Goal: Information Seeking & Learning: Find specific fact

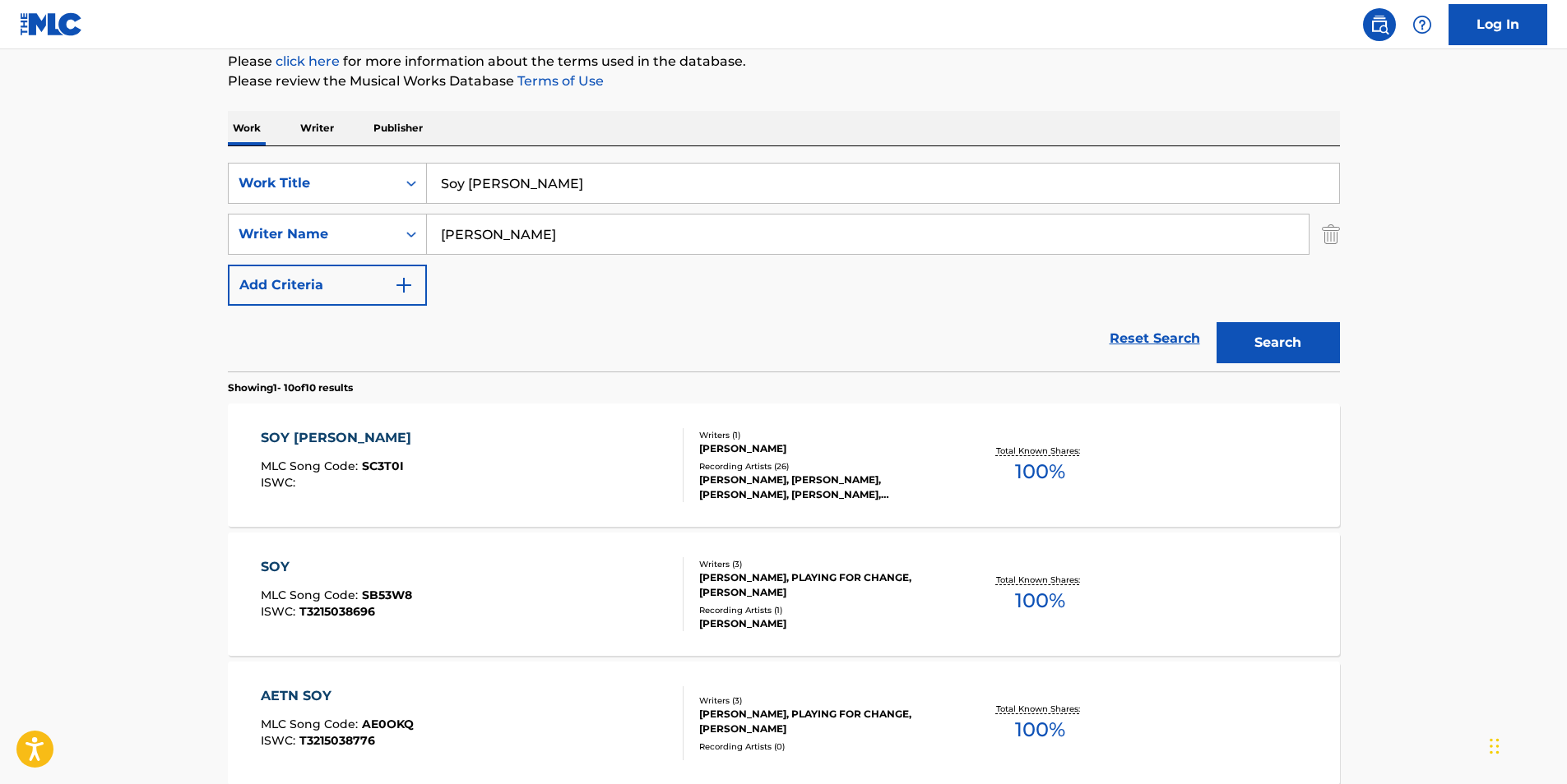
scroll to position [121, 0]
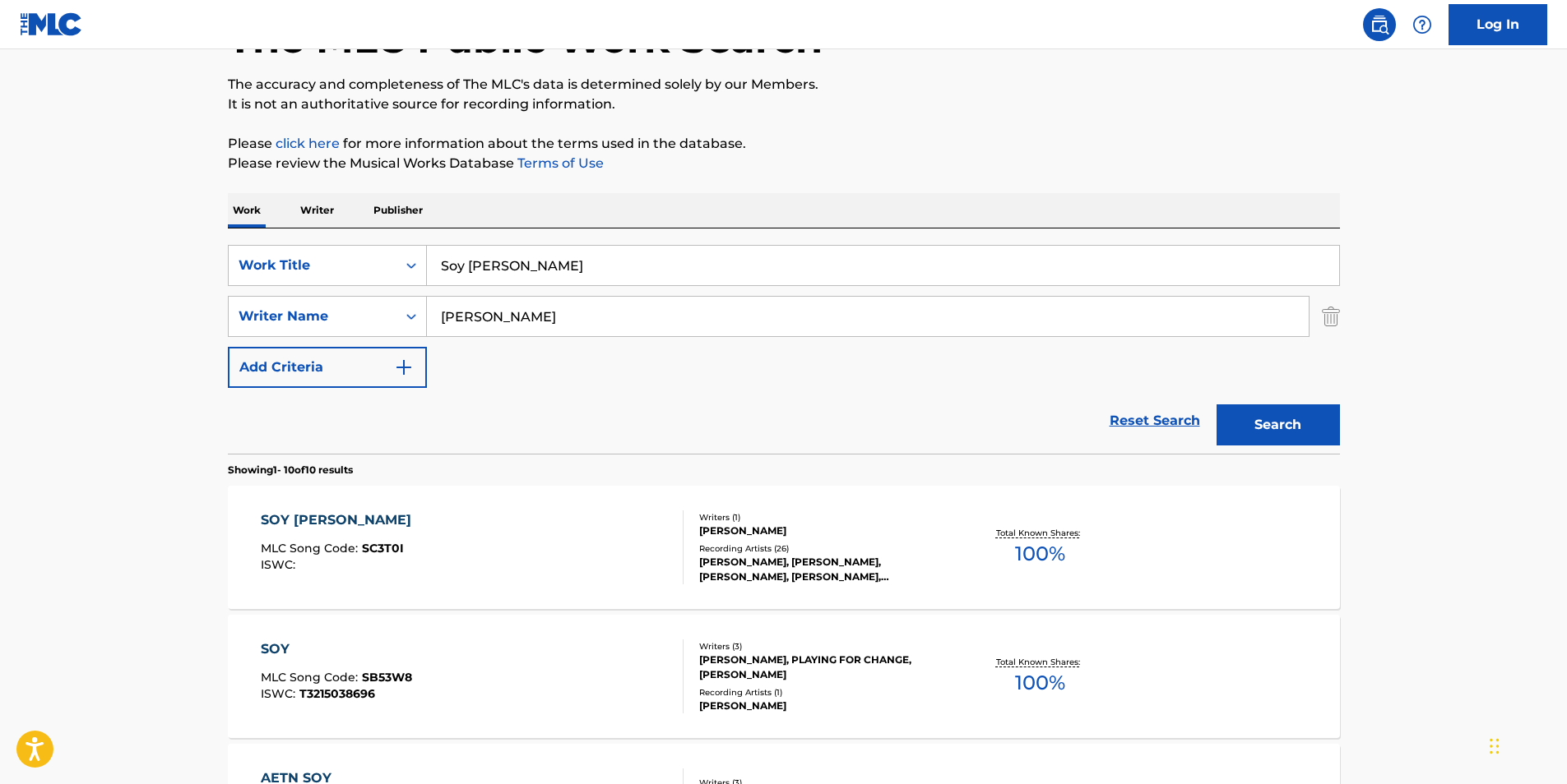
drag, startPoint x: 578, startPoint y: 278, endPoint x: 193, endPoint y: 291, distance: 385.2
click at [249, 281] on div "SearchWithCriteria02600ebb-9a79-40f0-b340-bfa1078c5c31 Work Title Soy [PERSON_N…" at bounding box center [784, 265] width 1112 height 41
paste input "Traitors in the Palac"
type input "Traitors in the Palace"
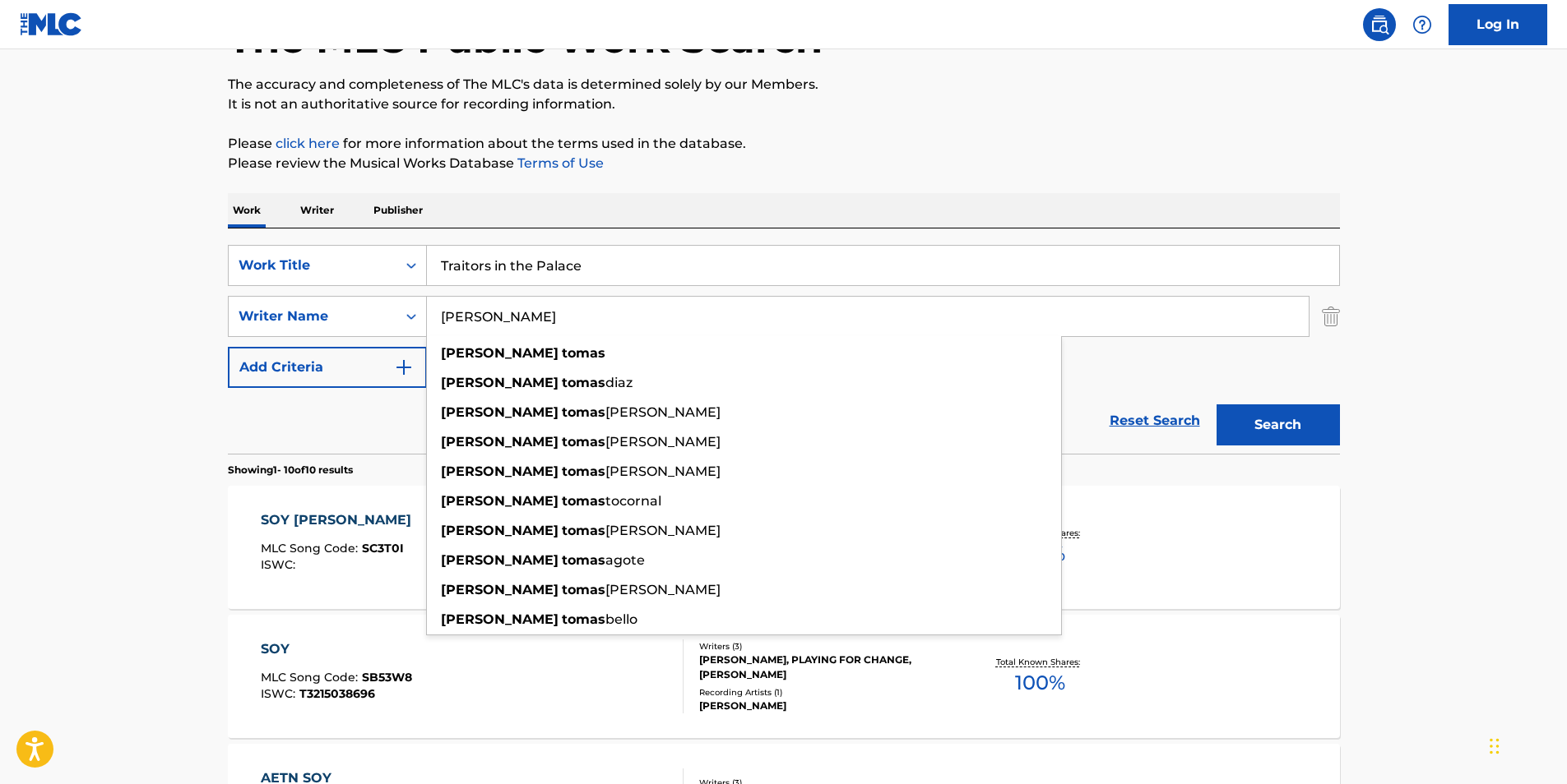
drag, startPoint x: 552, startPoint y: 315, endPoint x: 719, endPoint y: 237, distance: 184.3
click at [286, 344] on div "SearchWithCriteria02600ebb-9a79-40f0-b340-bfa1078c5c31 Work Title Traitors in t…" at bounding box center [784, 316] width 1112 height 143
paste input "Dyscarnate"
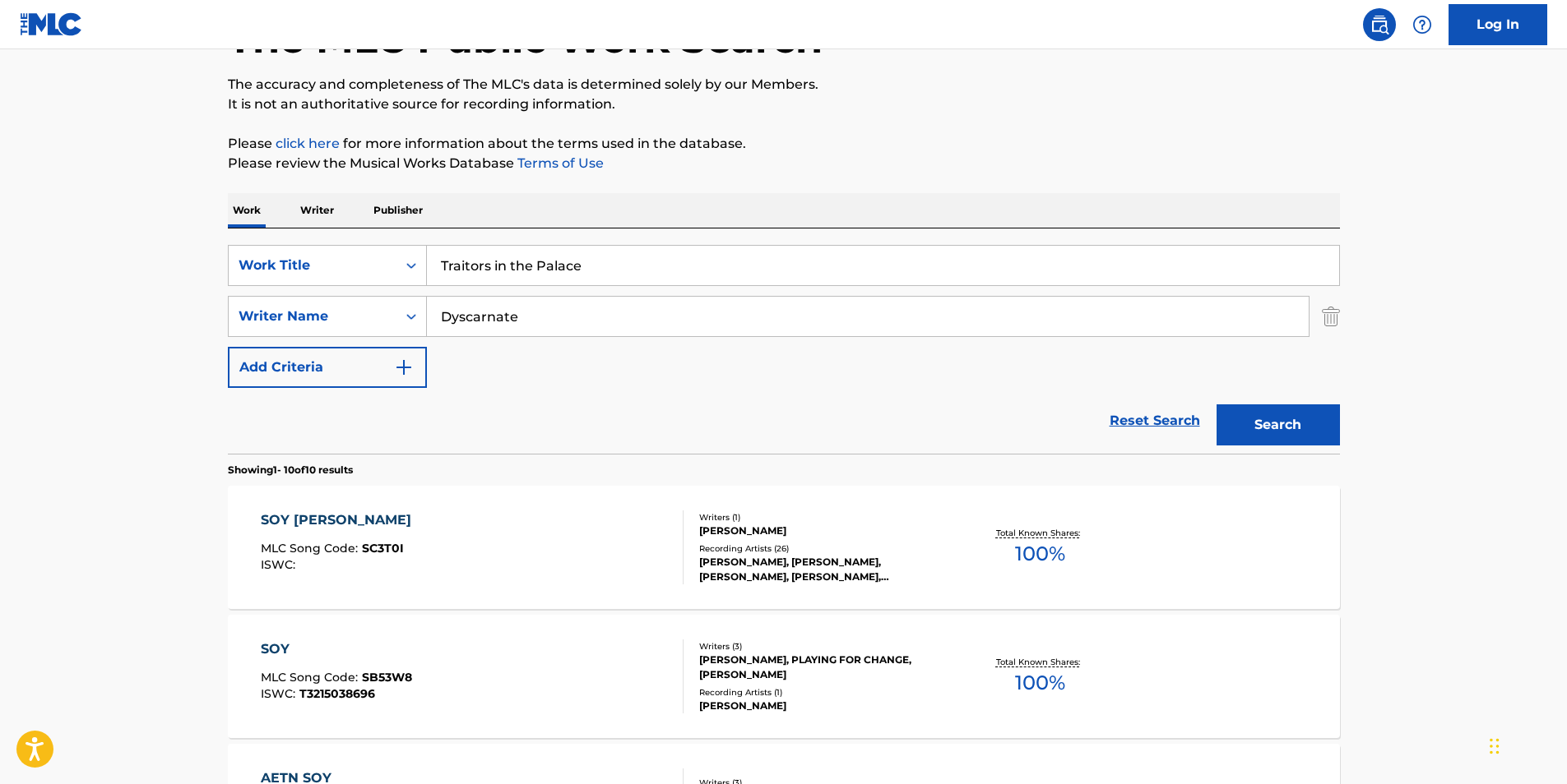
click at [1279, 431] on button "Search" at bounding box center [1279, 424] width 123 height 41
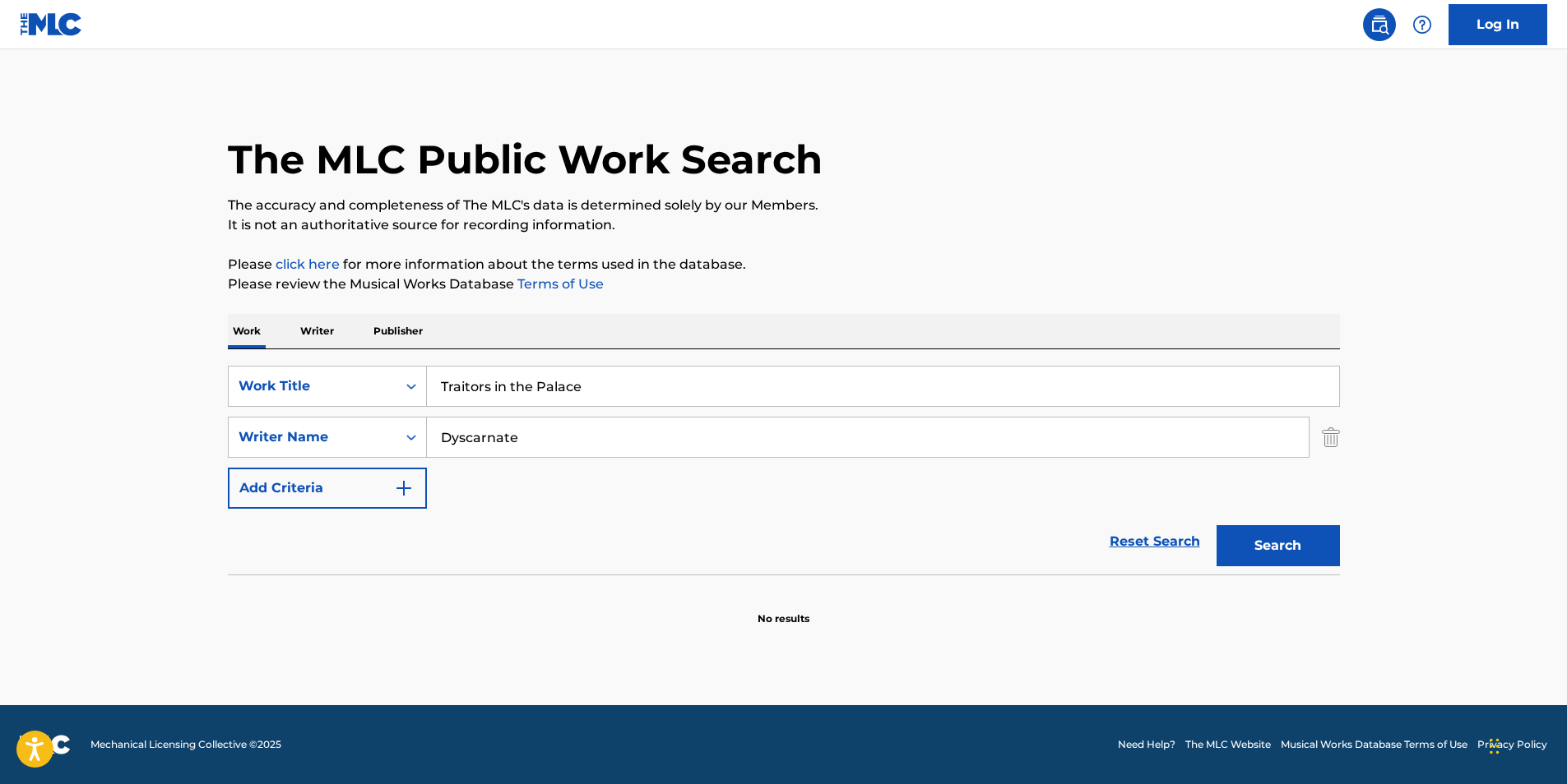
scroll to position [0, 0]
drag, startPoint x: 578, startPoint y: 440, endPoint x: 969, endPoint y: 265, distance: 428.4
click at [291, 450] on div "SearchWithCriteria81d436ea-9717-4304-9f3a-0acc2fe0215d Writer Name Dyscarnate" at bounding box center [784, 437] width 1112 height 41
paste input "[PERSON_NAME]"
click at [1157, 189] on div "The MLC Public Work Search" at bounding box center [784, 150] width 1112 height 120
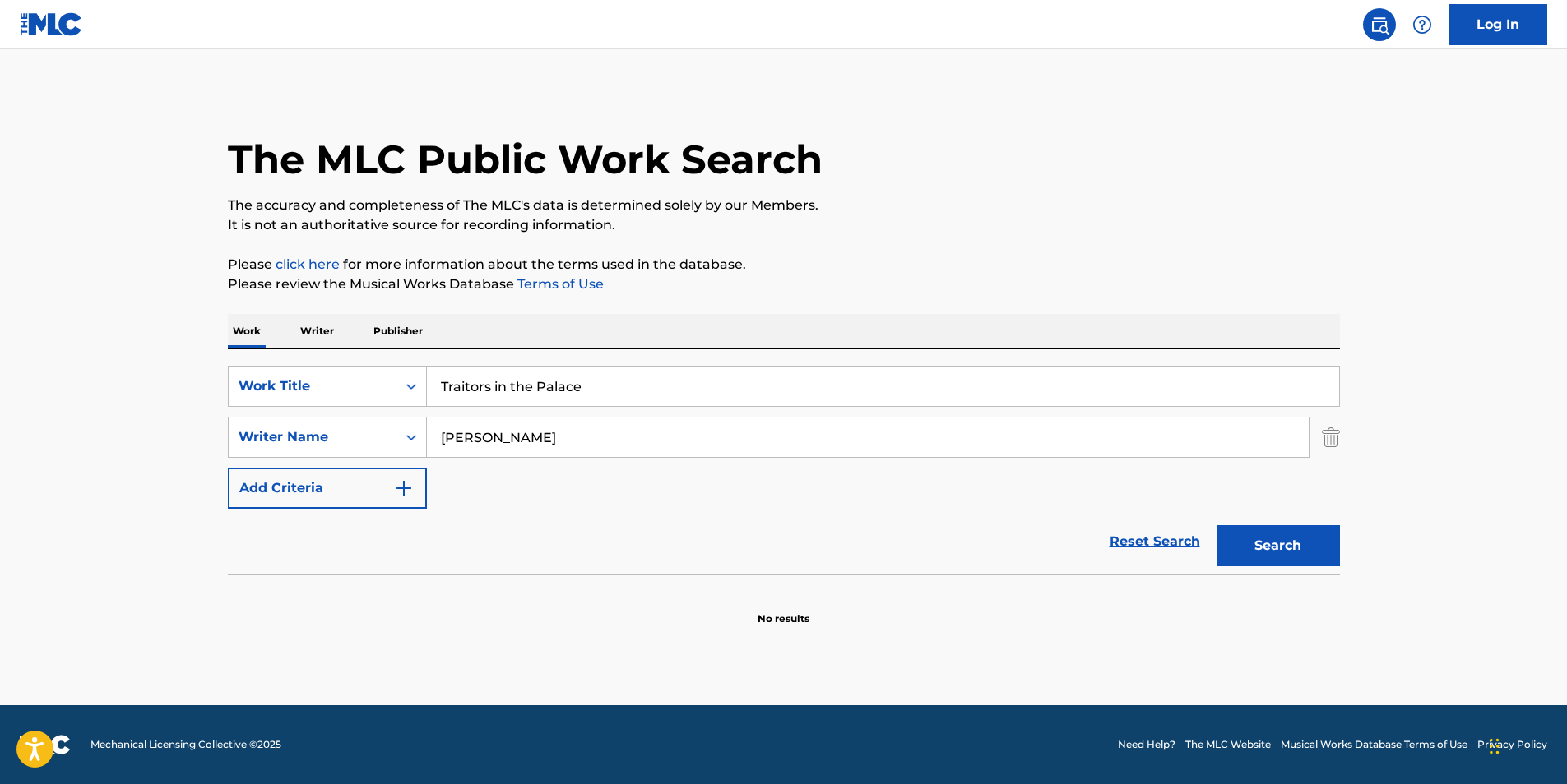
click at [1251, 548] on button "Search" at bounding box center [1279, 546] width 123 height 41
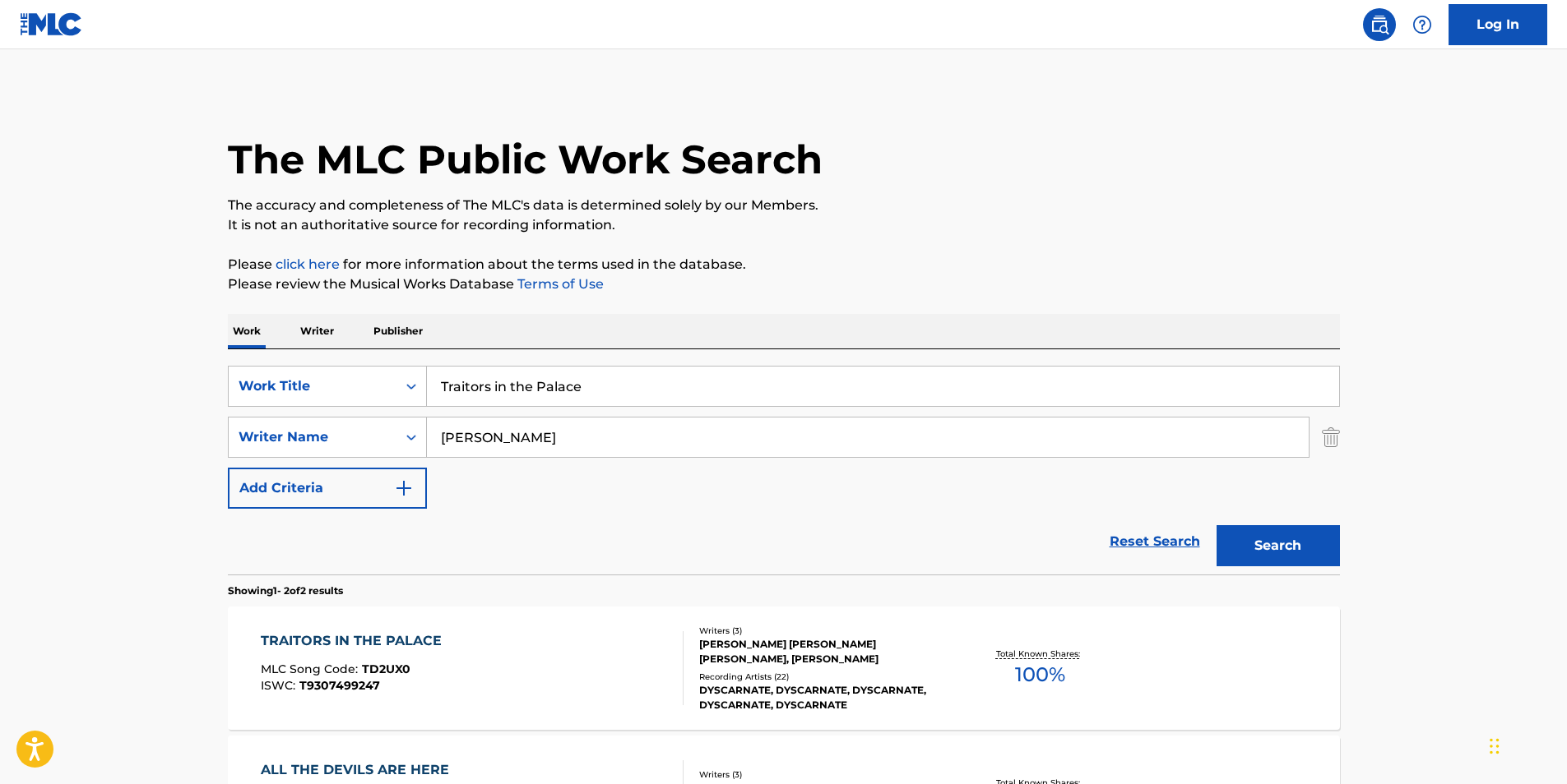
scroll to position [164, 0]
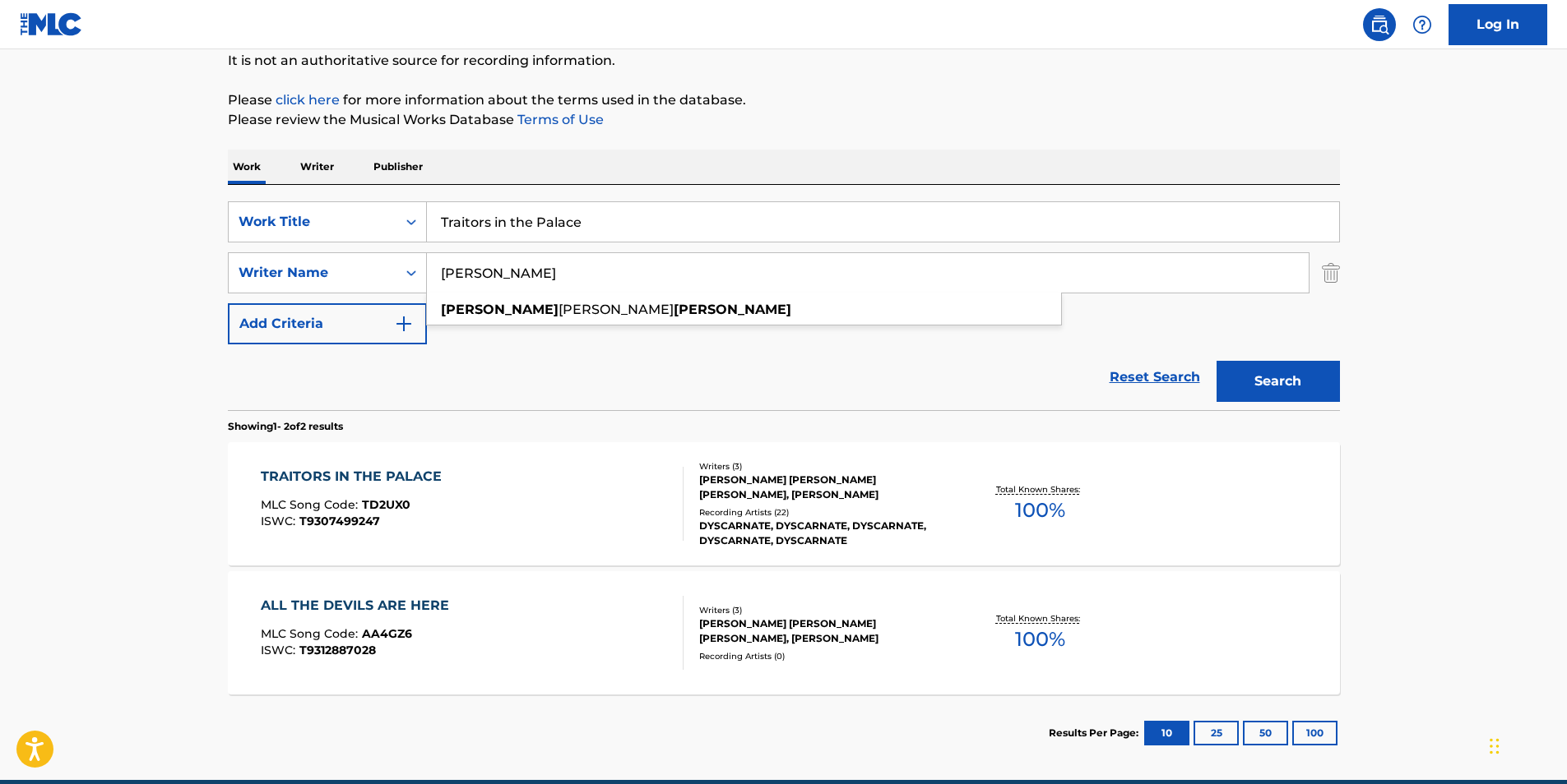
drag, startPoint x: 579, startPoint y: 276, endPoint x: 412, endPoint y: 295, distance: 168.1
click at [412, 295] on div "SearchWithCriteria02600ebb-9a79-40f0-b340-bfa1078c5c31 Work Title Traitors in t…" at bounding box center [784, 273] width 1112 height 143
paste input "[PERSON_NAME]"
click at [919, 99] on p "Please click here for more information about the terms used in the database." at bounding box center [784, 101] width 1112 height 20
click at [1303, 392] on button "Search" at bounding box center [1279, 381] width 123 height 41
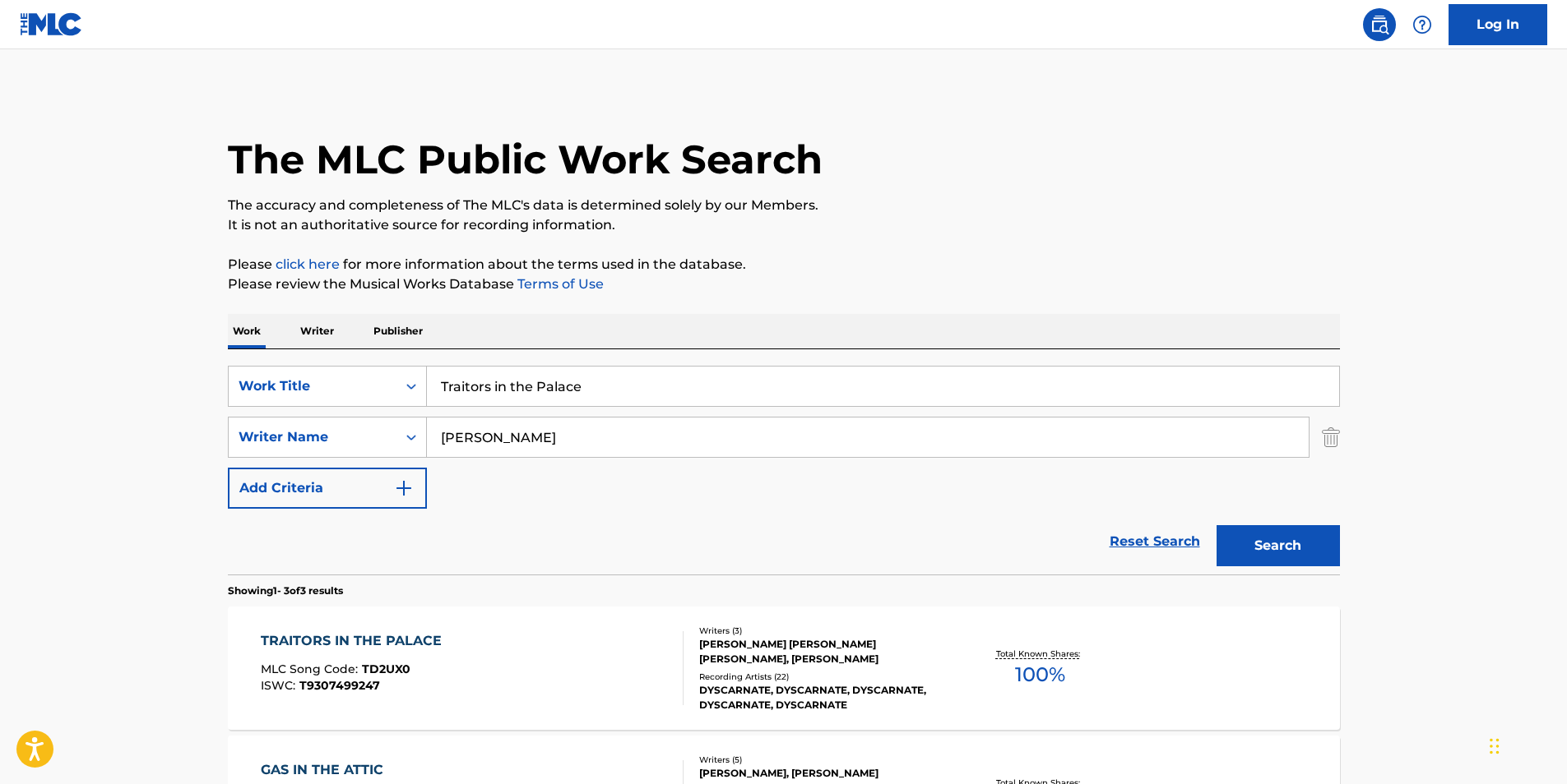
scroll to position [247, 0]
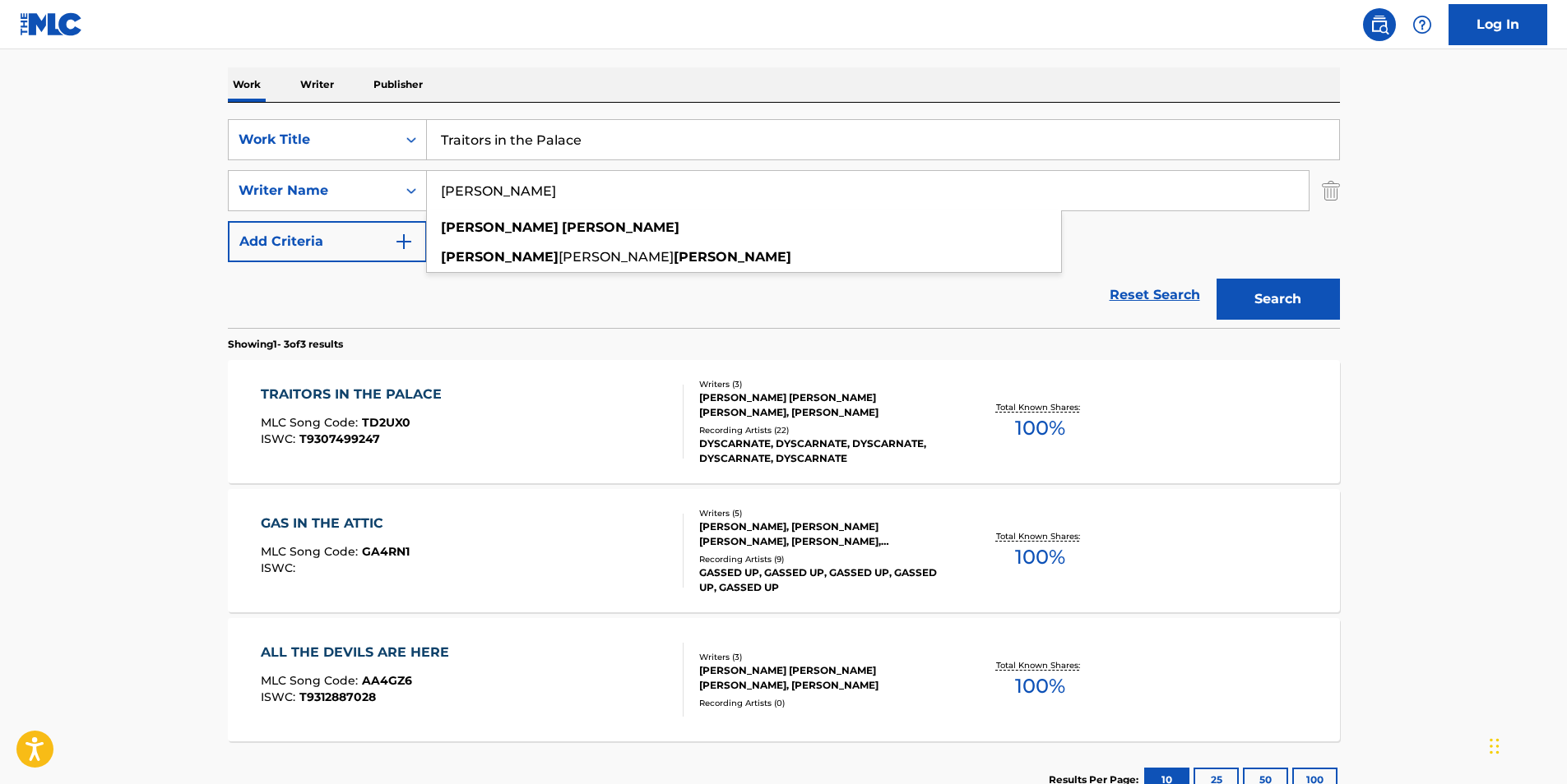
paste input "[PERSON_NAME]"
drag, startPoint x: 606, startPoint y: 185, endPoint x: 326, endPoint y: 212, distance: 281.3
click at [326, 212] on div "SearchWithCriteria02600ebb-9a79-40f0-b340-bfa1078c5c31 Work Title Traitors in t…" at bounding box center [784, 191] width 1112 height 143
type input "[PERSON_NAME]"
click at [848, 67] on div "Work Writer Publisher" at bounding box center [784, 84] width 1112 height 34
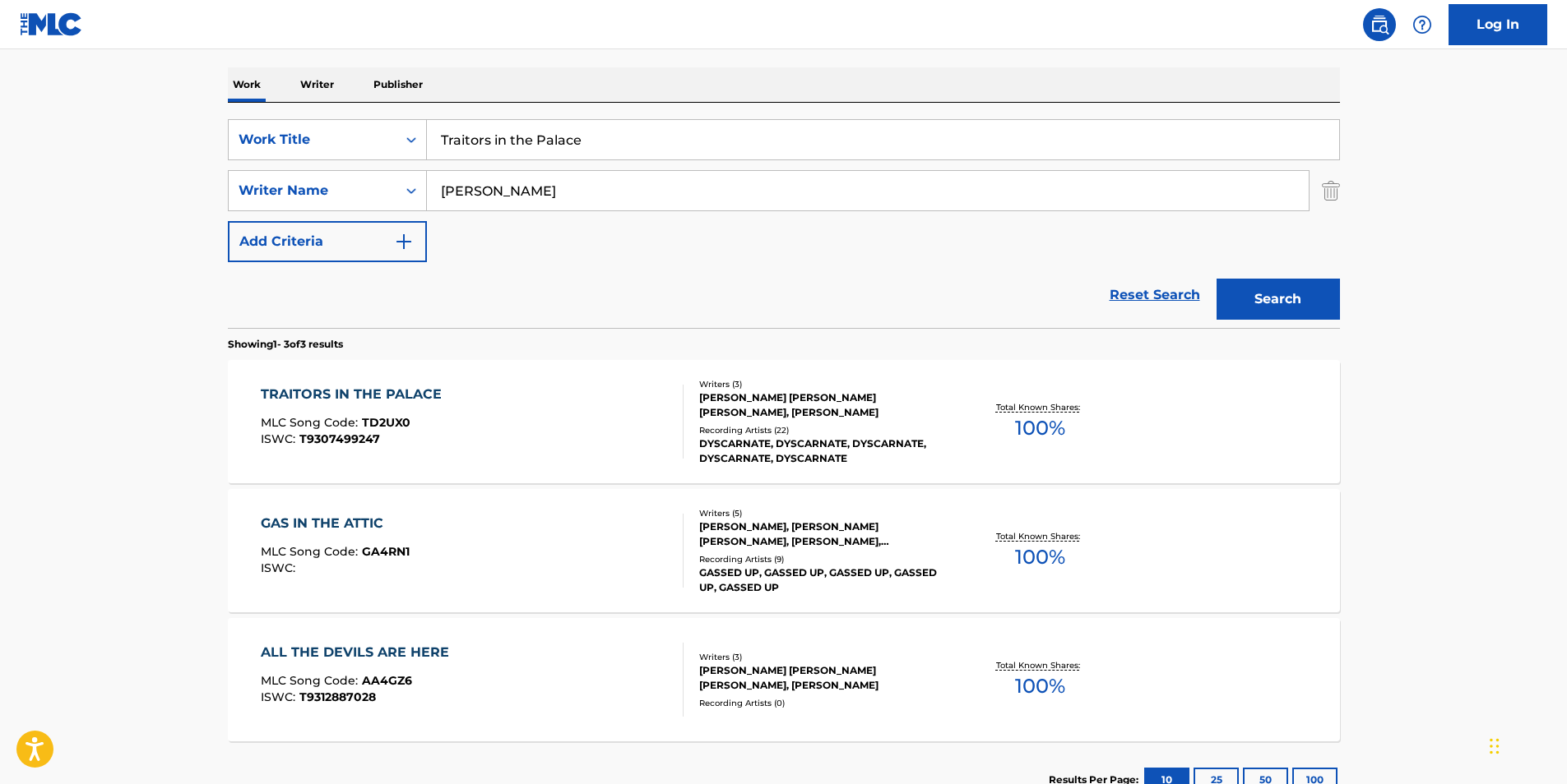
click at [1259, 296] on button "Search" at bounding box center [1279, 298] width 123 height 41
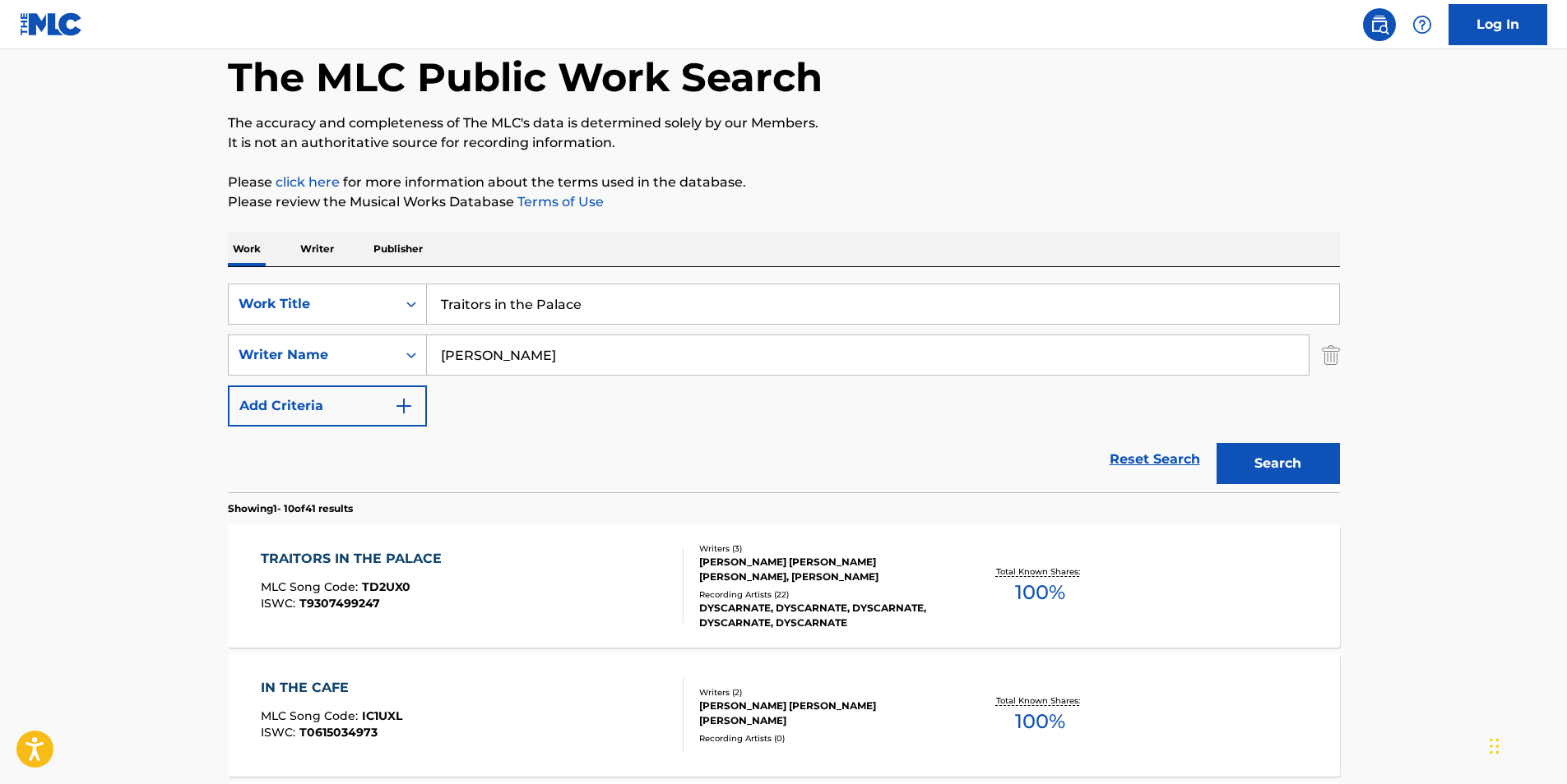
scroll to position [164, 0]
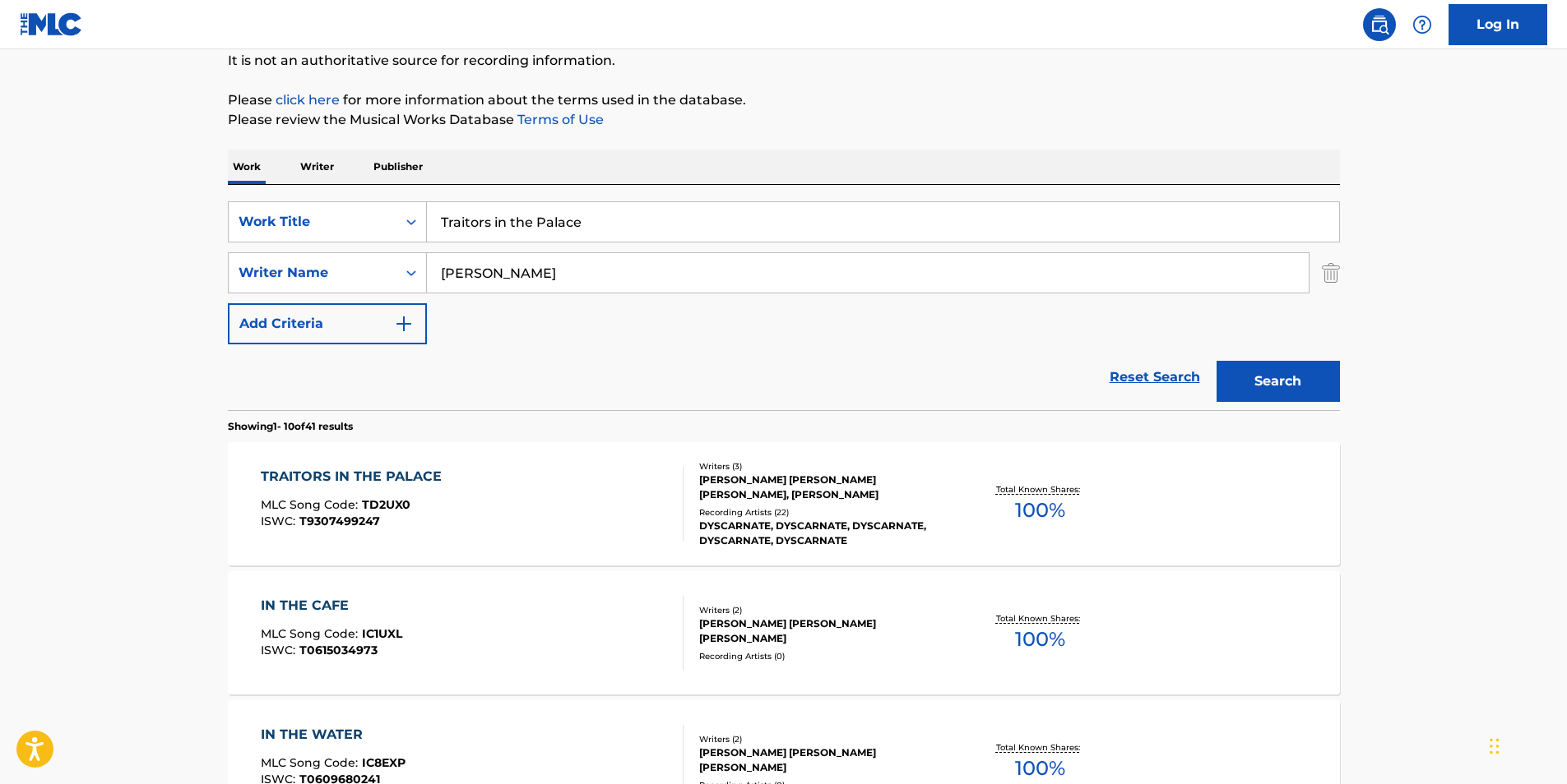
click at [494, 513] on div "TRAITORS IN THE PALACE MLC Song Code : TD2UX0 ISWC : T9307499247" at bounding box center [472, 504] width 423 height 74
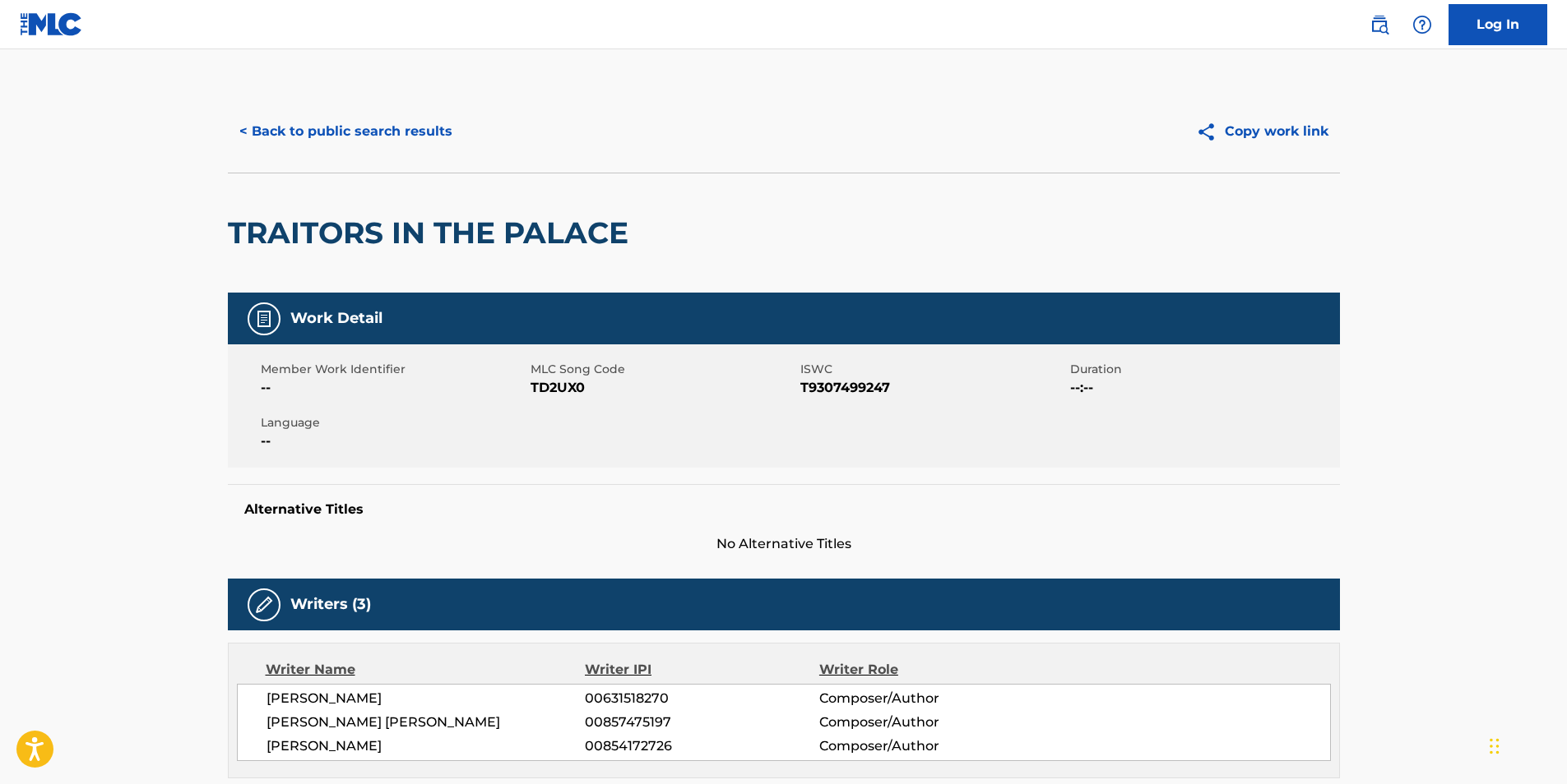
click at [554, 384] on span "TD2UX0" at bounding box center [663, 388] width 266 height 20
copy span "TD2UX0"
click at [385, 137] on button "< Back to public search results" at bounding box center [346, 131] width 236 height 41
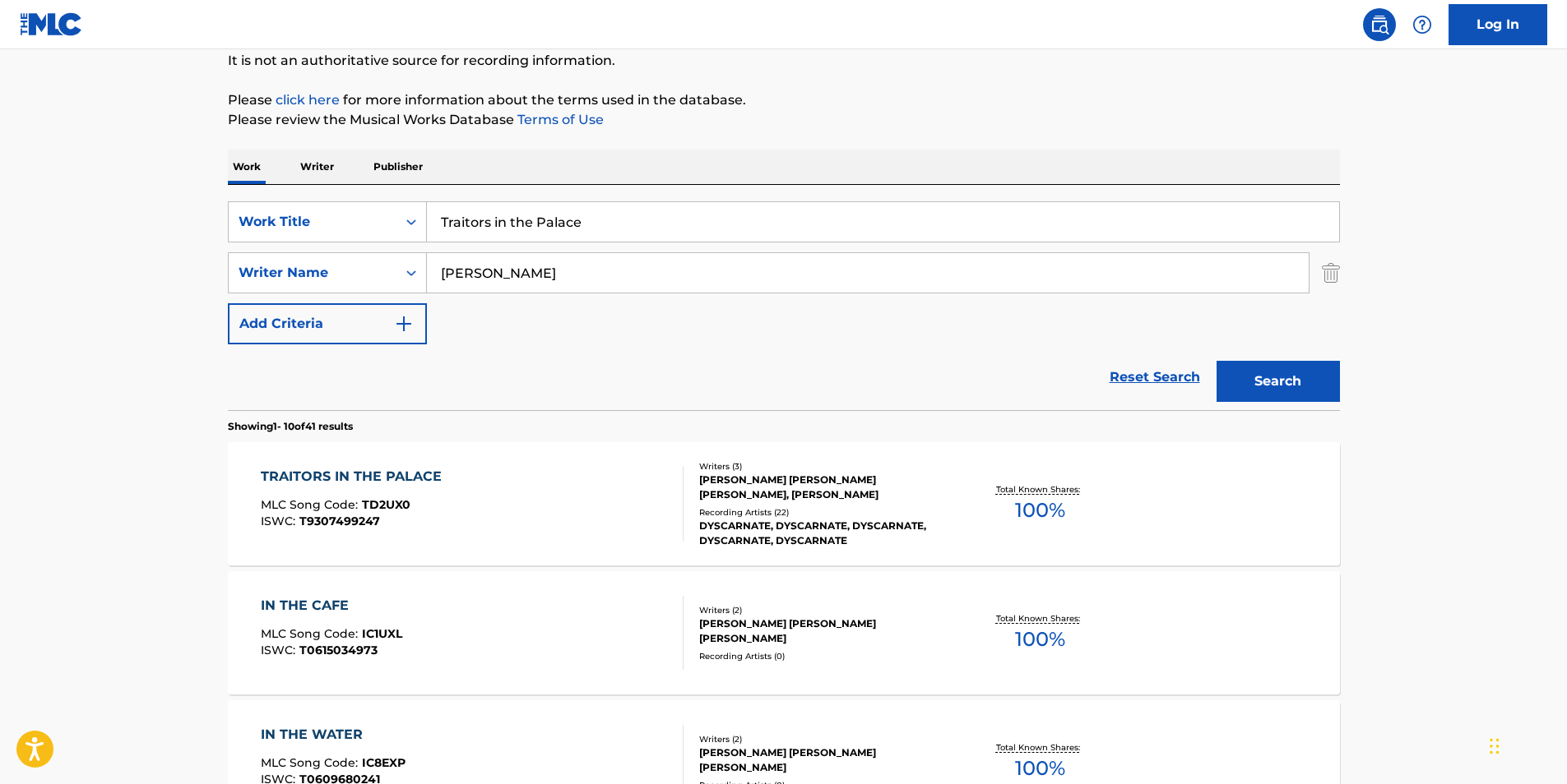
drag, startPoint x: 676, startPoint y: 223, endPoint x: 274, endPoint y: 244, distance: 402.5
click at [274, 244] on div "SearchWithCriteria02600ebb-9a79-40f0-b340-bfa1078c5c31 Work Title Traitors in t…" at bounding box center [784, 273] width 1112 height 143
paste input "hought Crime Spre"
type input "Thought Crime Spree"
click at [759, 119] on p "Please review the Musical Works Database Terms of Use" at bounding box center [784, 121] width 1112 height 20
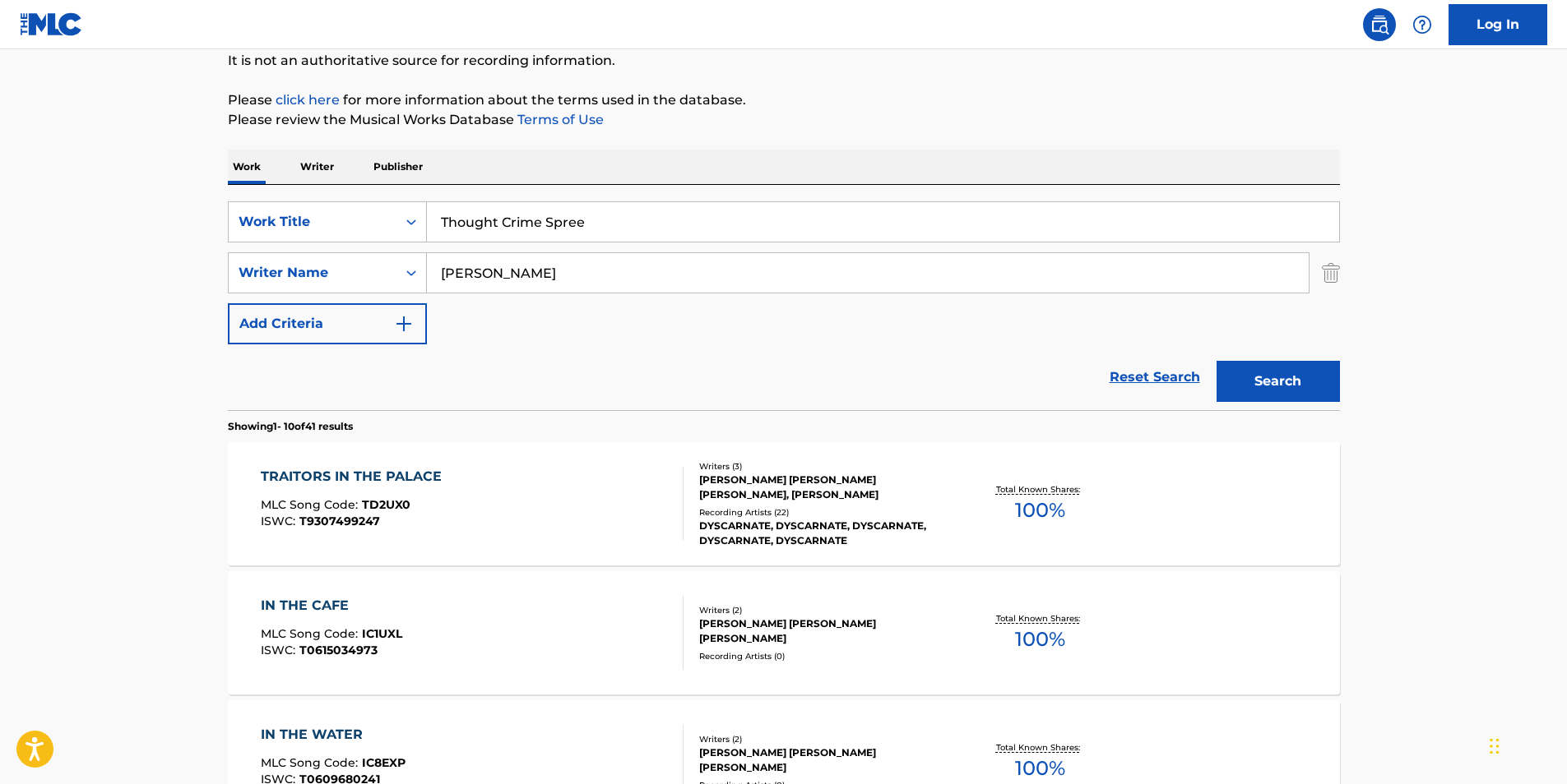
drag, startPoint x: 571, startPoint y: 268, endPoint x: 519, endPoint y: 276, distance: 52.6
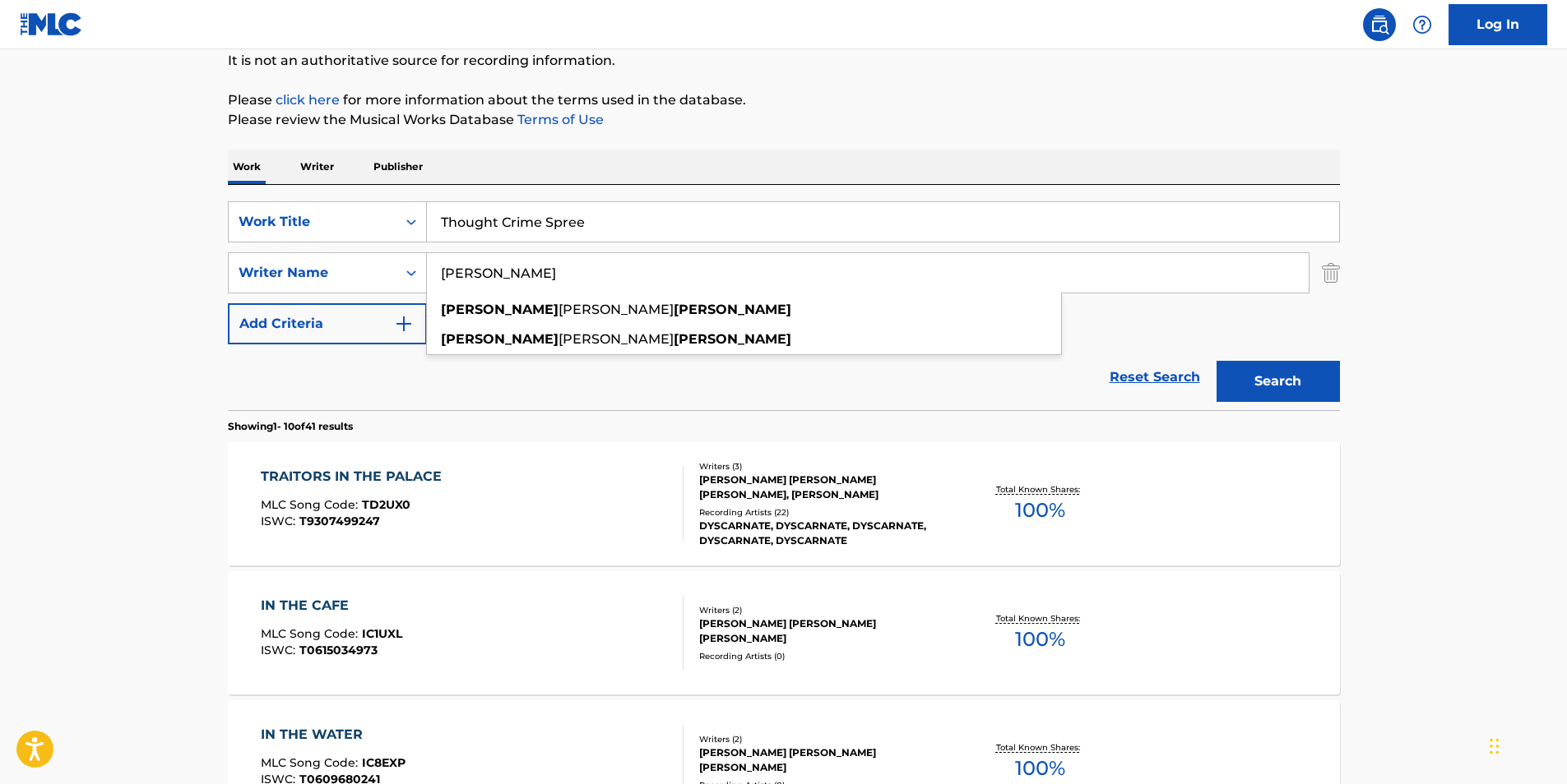
paste input "[PERSON_NAME]"
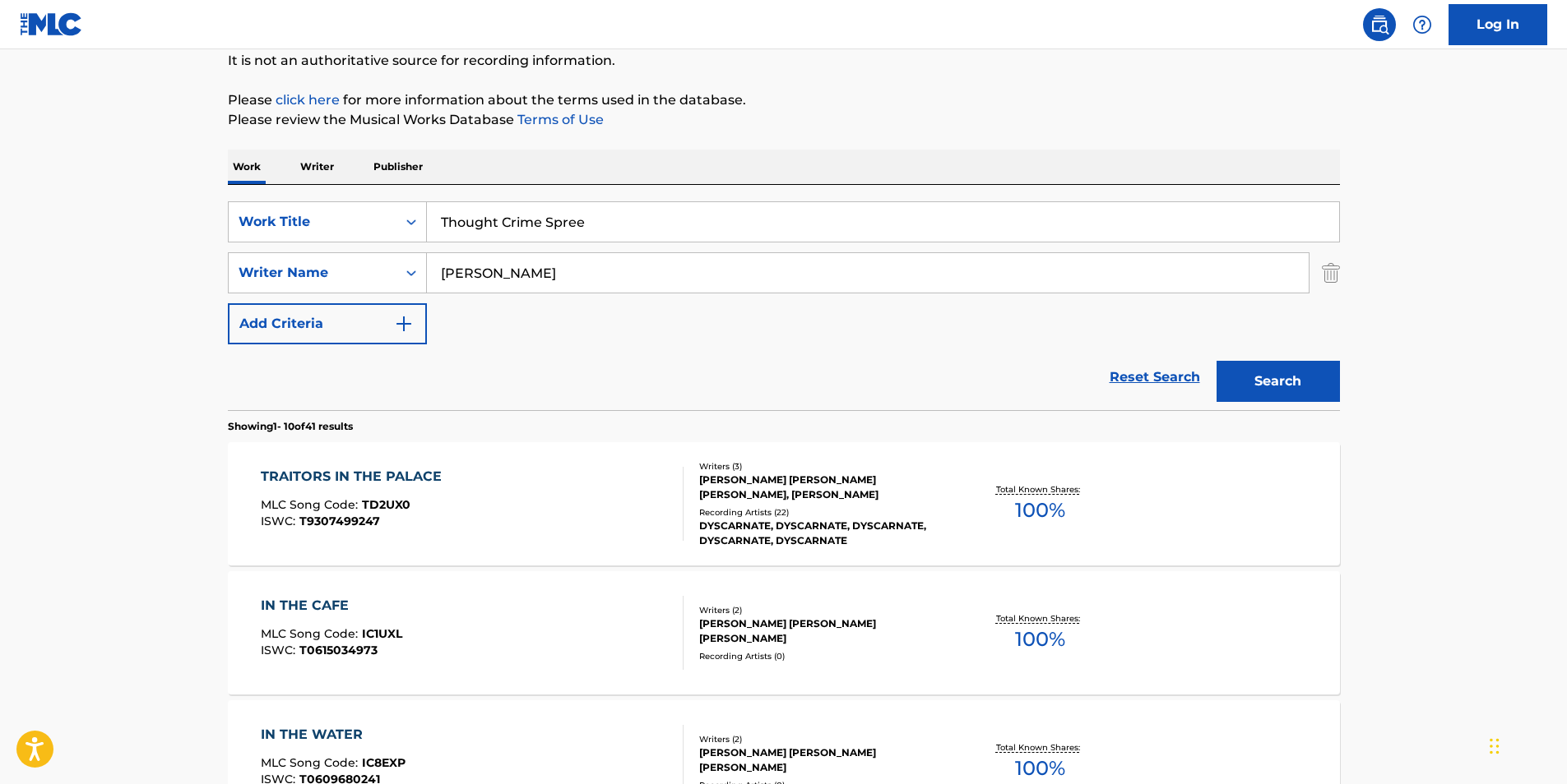
click at [1321, 387] on button "Search" at bounding box center [1279, 381] width 123 height 41
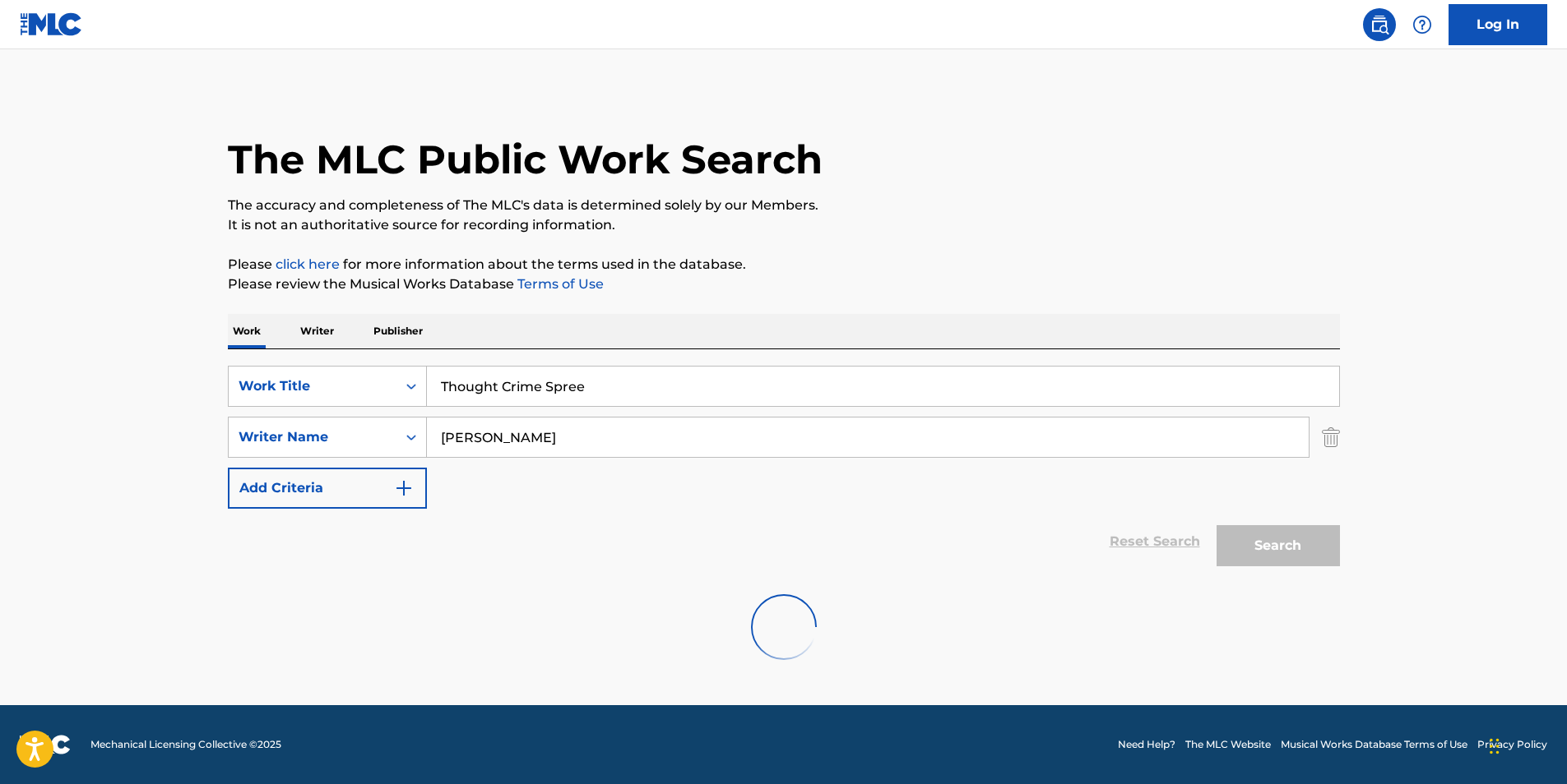
scroll to position [0, 0]
click at [448, 442] on input "[PERSON_NAME]" at bounding box center [868, 438] width 881 height 40
click at [1255, 528] on button "Search" at bounding box center [1279, 546] width 123 height 41
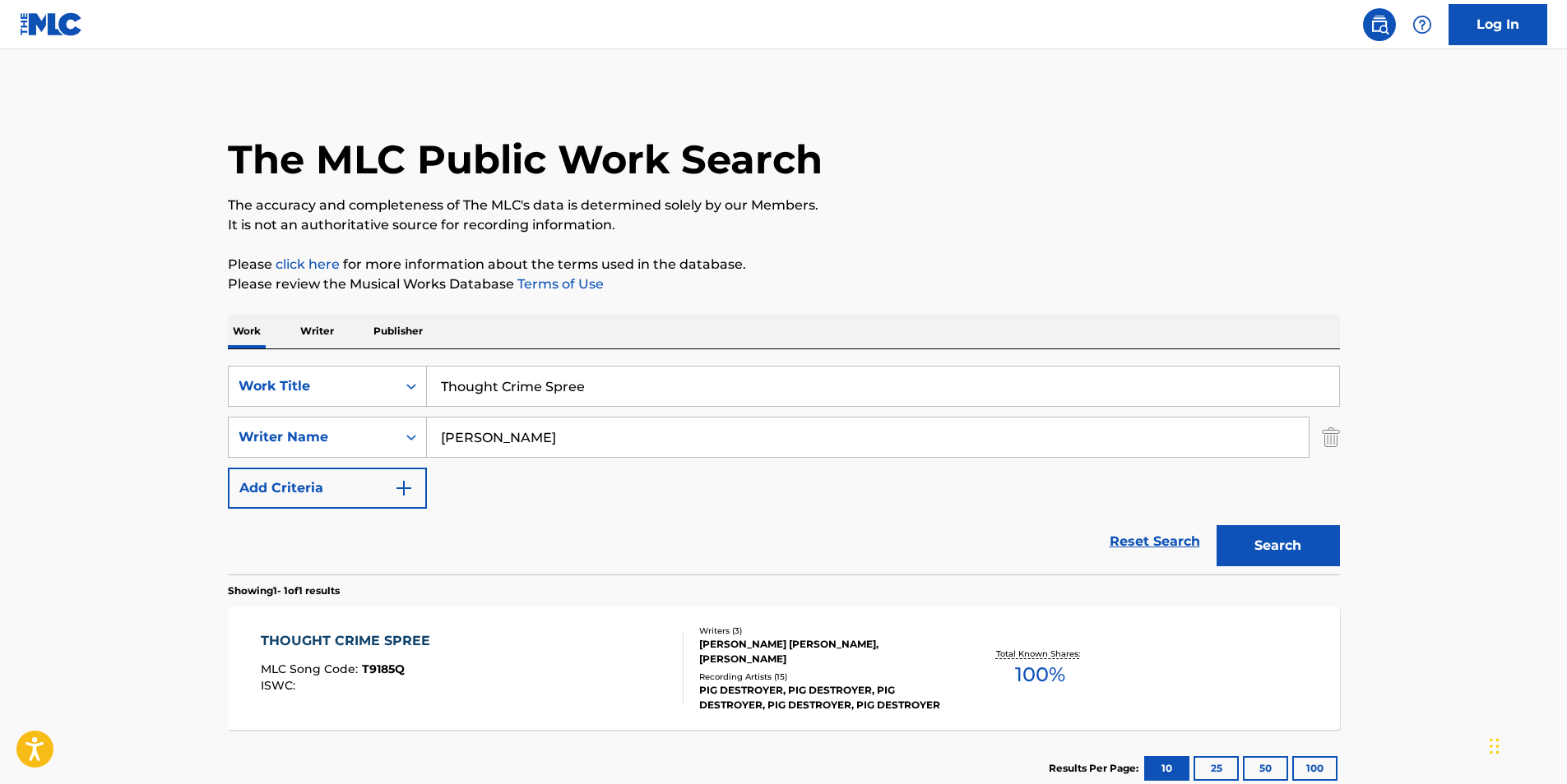
scroll to position [82, 0]
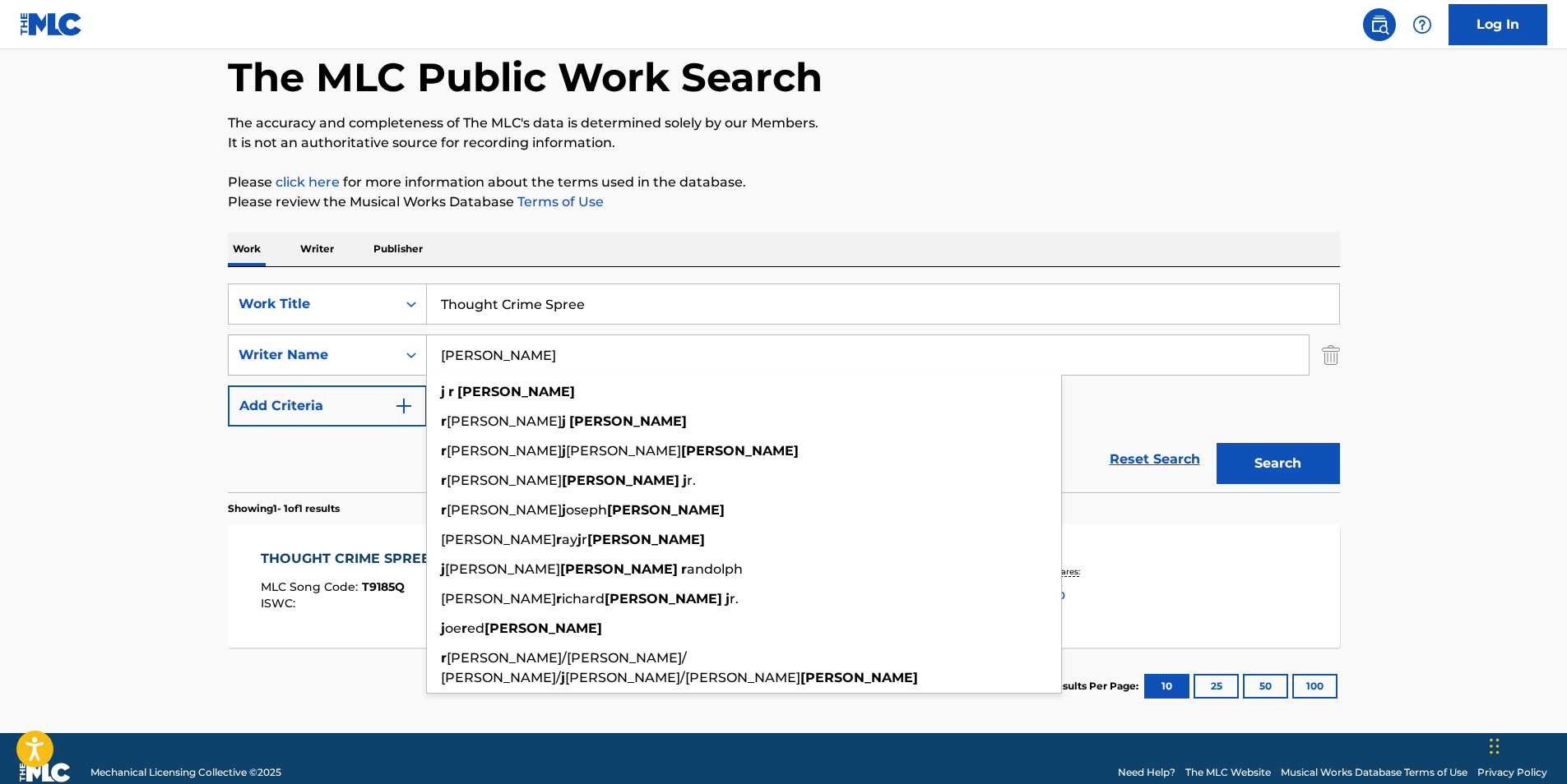
drag, startPoint x: 248, startPoint y: 354, endPoint x: 261, endPoint y: 353, distance: 13.0
click at [236, 357] on div "SearchWithCriteria81d436ea-9717-4304-9f3a-0acc2fe0215d Writer Name [PERSON_NAME…" at bounding box center [784, 354] width 1112 height 41
paste input "[PERSON_NAME]"
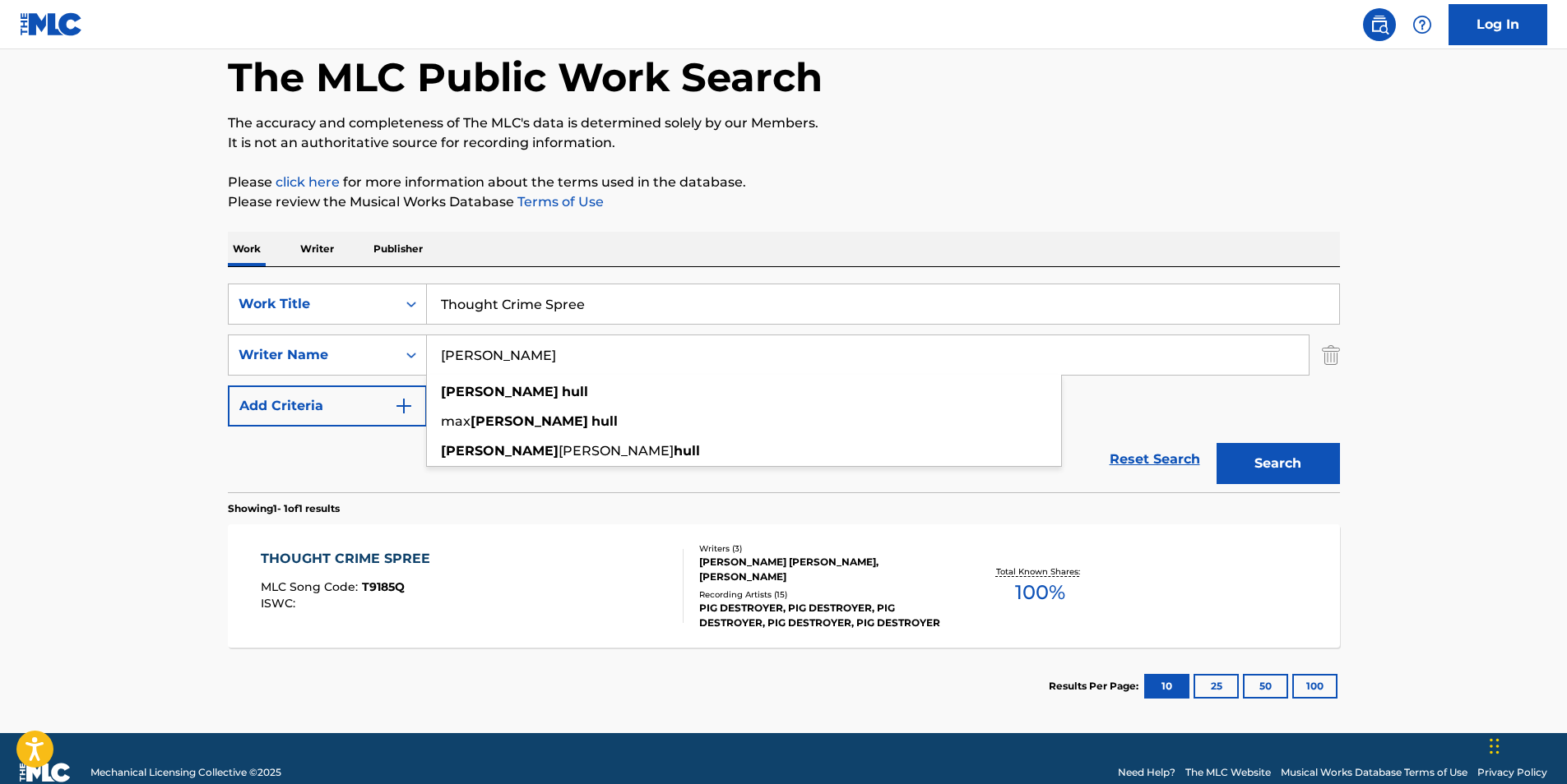
click at [969, 190] on p "Please click here for more information about the terms used in the database." at bounding box center [784, 182] width 1112 height 20
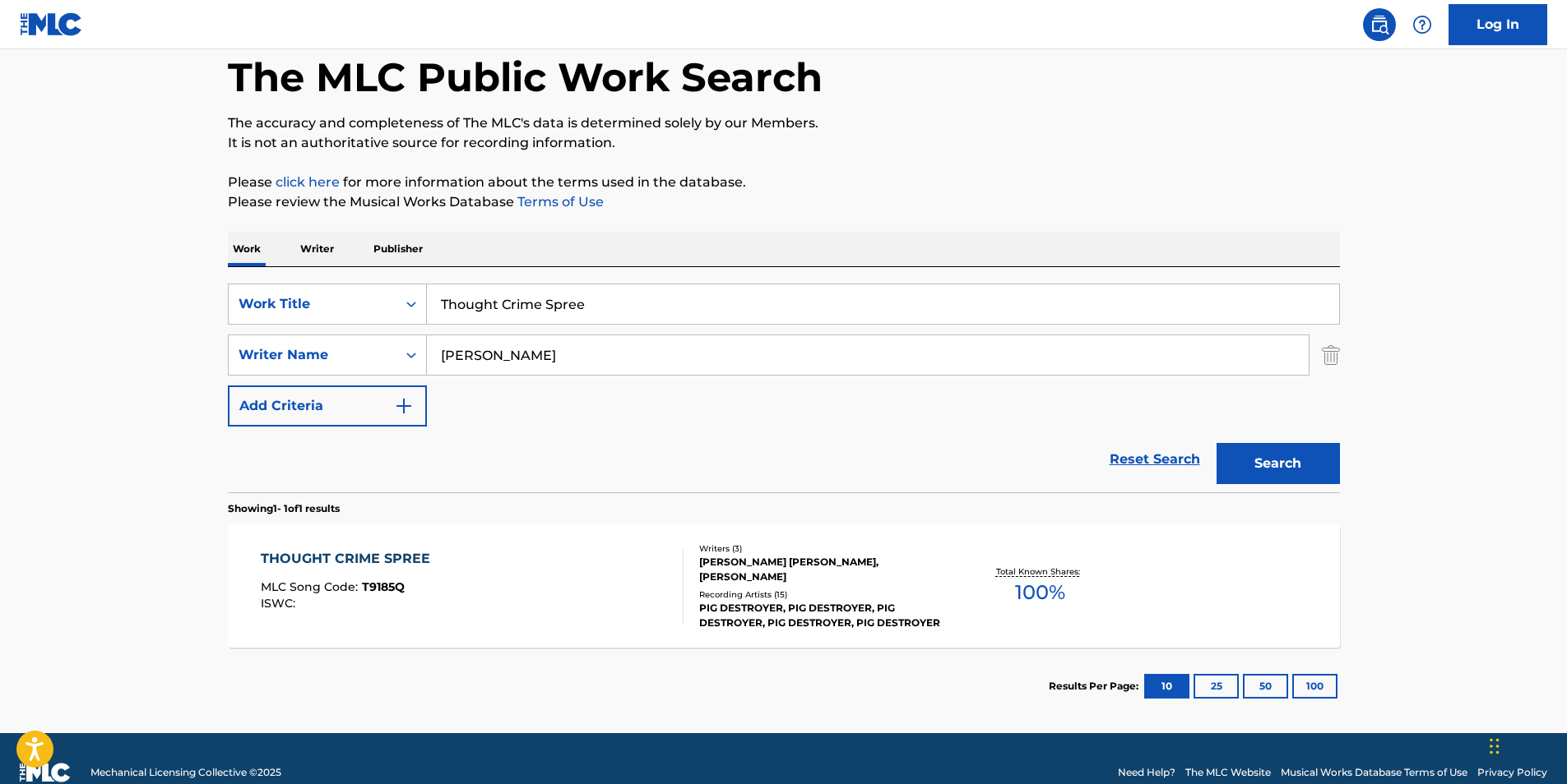
click at [1244, 461] on button "Search" at bounding box center [1279, 463] width 123 height 41
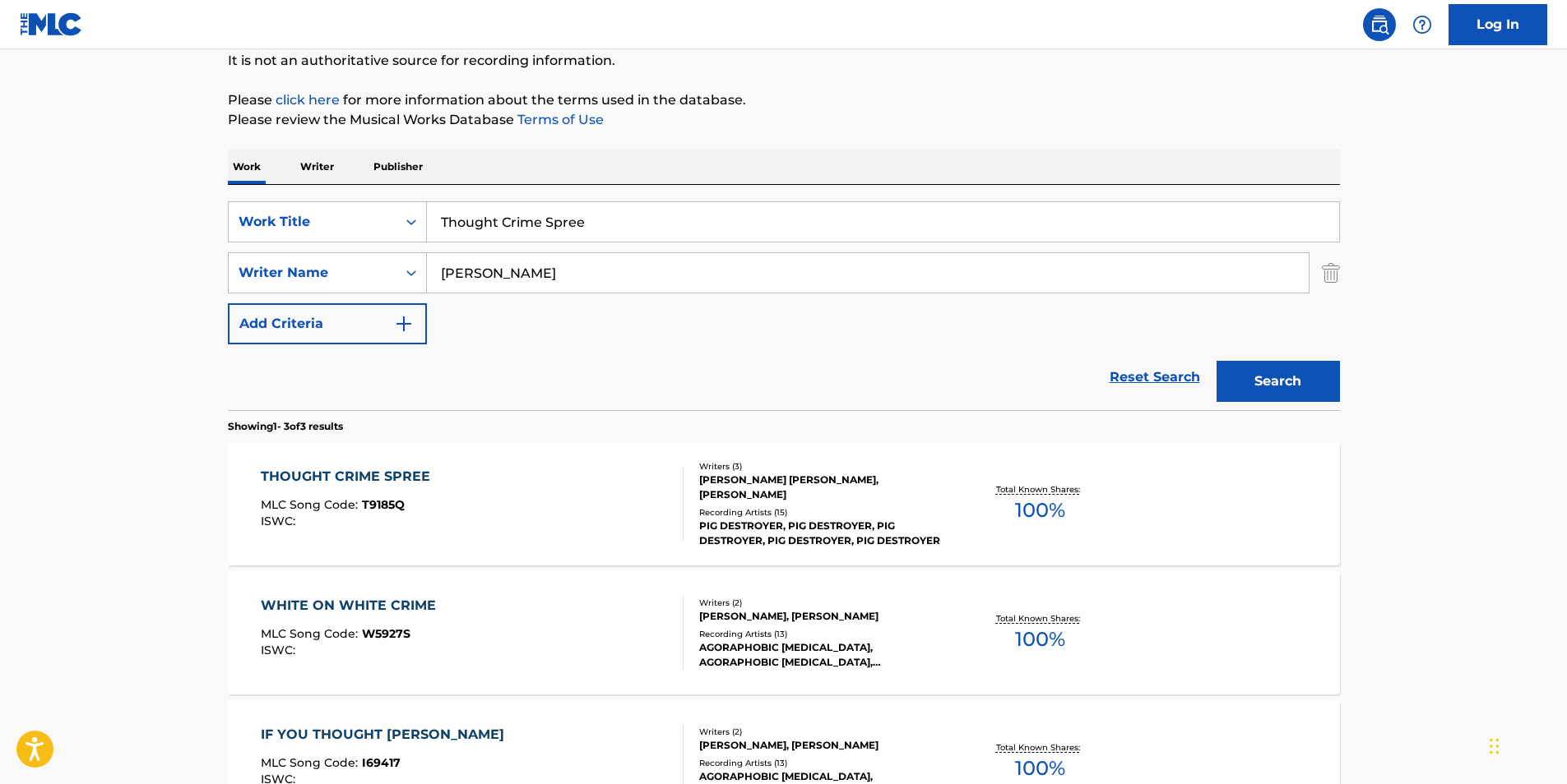
scroll to position [247, 0]
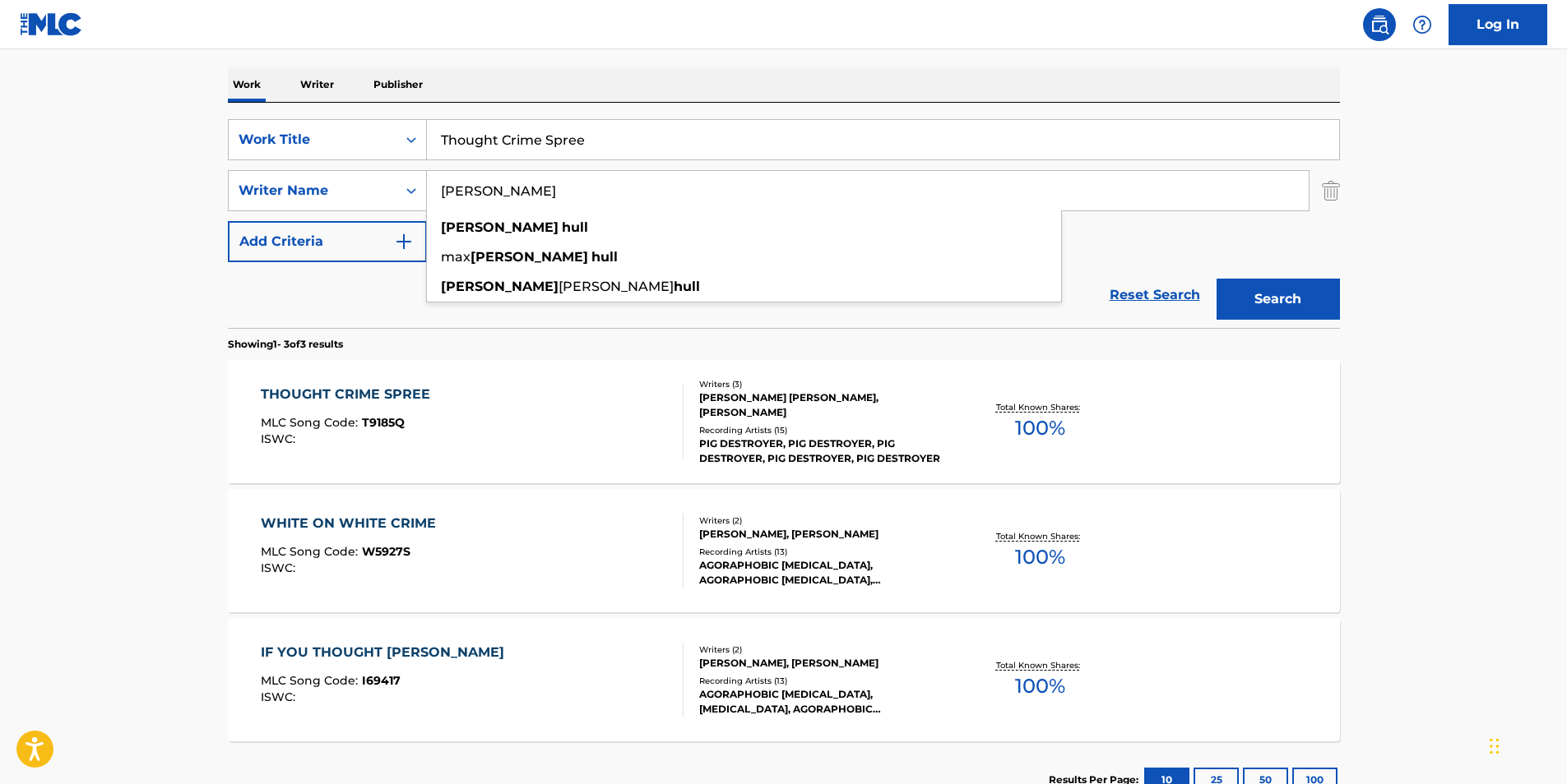
paste input "[PERSON_NAME]"
drag, startPoint x: 609, startPoint y: 193, endPoint x: 511, endPoint y: 206, distance: 98.9
click at [348, 190] on div "SearchWithCriteria81d436ea-9717-4304-9f3a-0acc2fe0215d Writer Name [PERSON_NAME…" at bounding box center [784, 190] width 1112 height 41
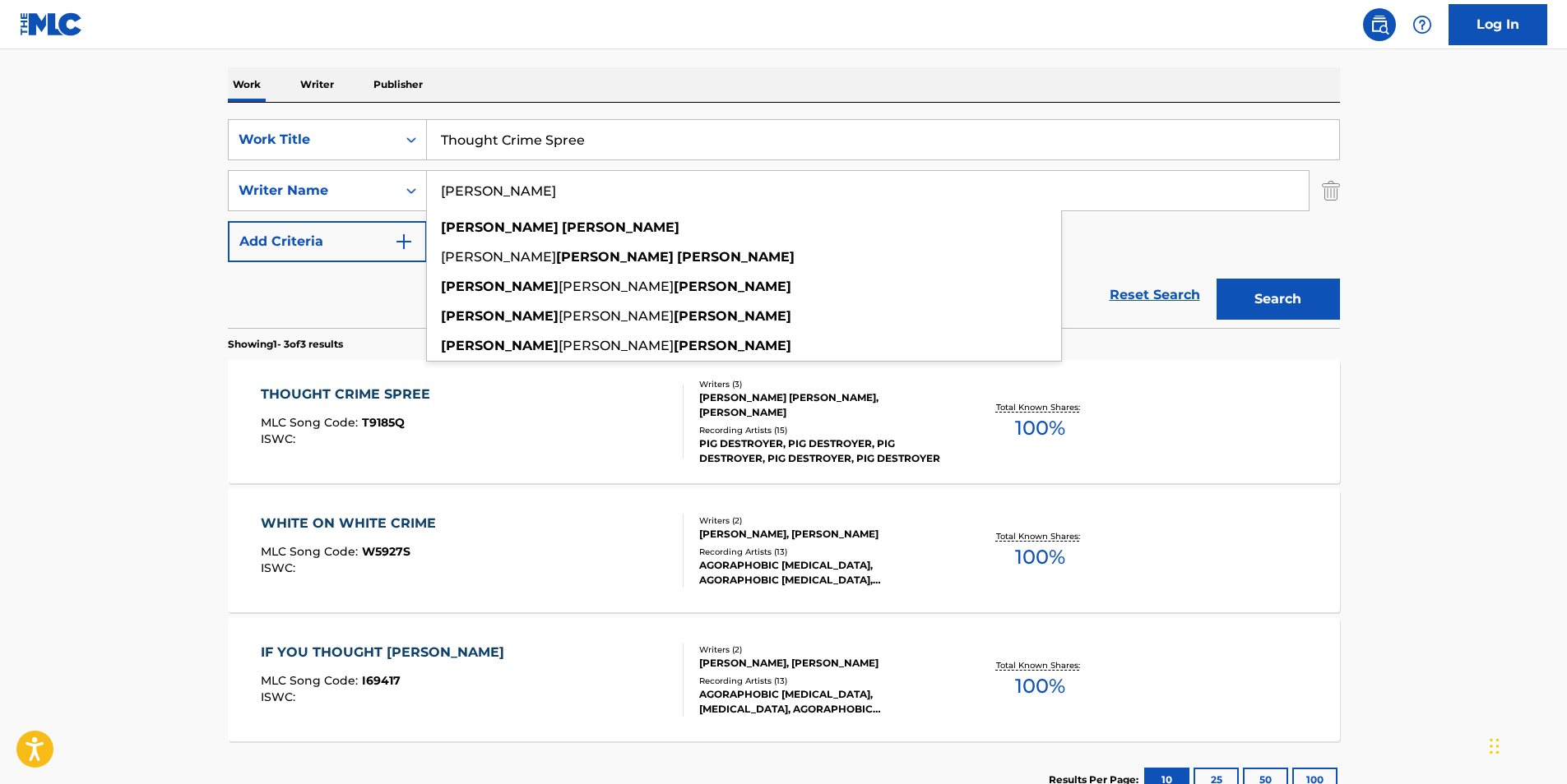
type input "[PERSON_NAME]"
click at [1400, 233] on main "The MLC Public Work Search The accuracy and completeness of The MLC's data is d…" at bounding box center [784, 315] width 1567 height 1024
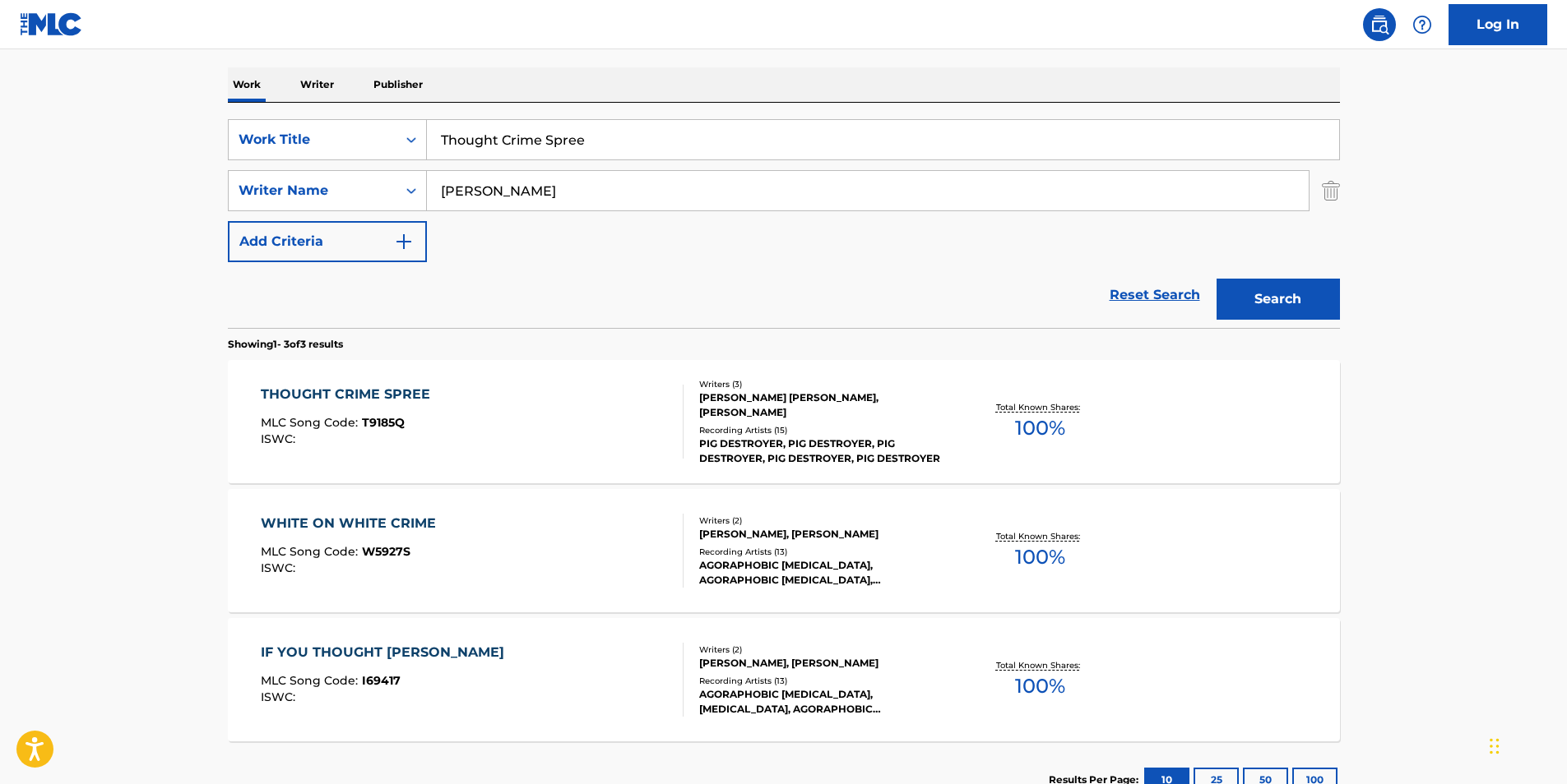
click at [1291, 305] on button "Search" at bounding box center [1279, 298] width 123 height 41
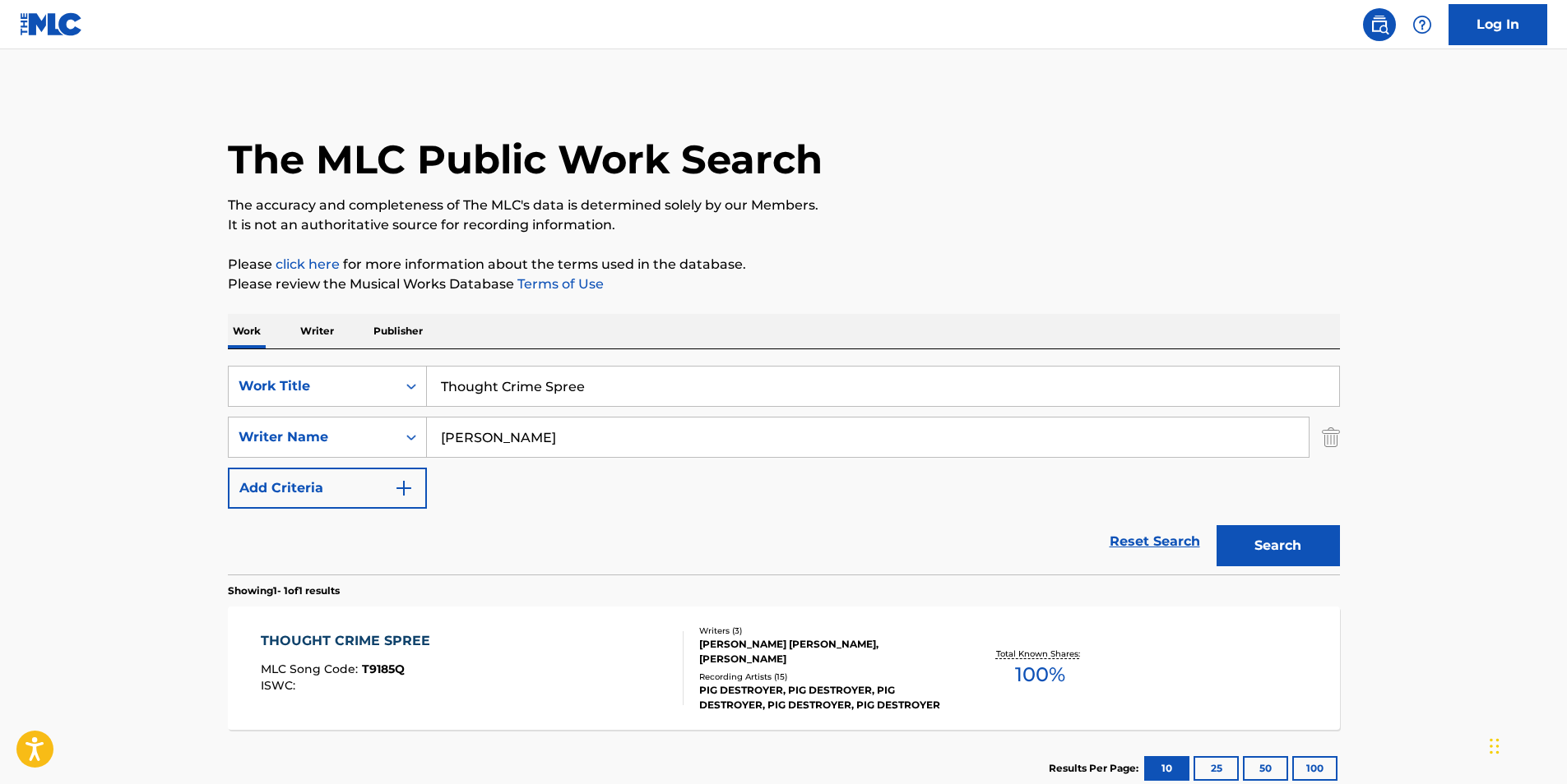
click at [428, 682] on div "ISWC :" at bounding box center [350, 686] width 178 height 13
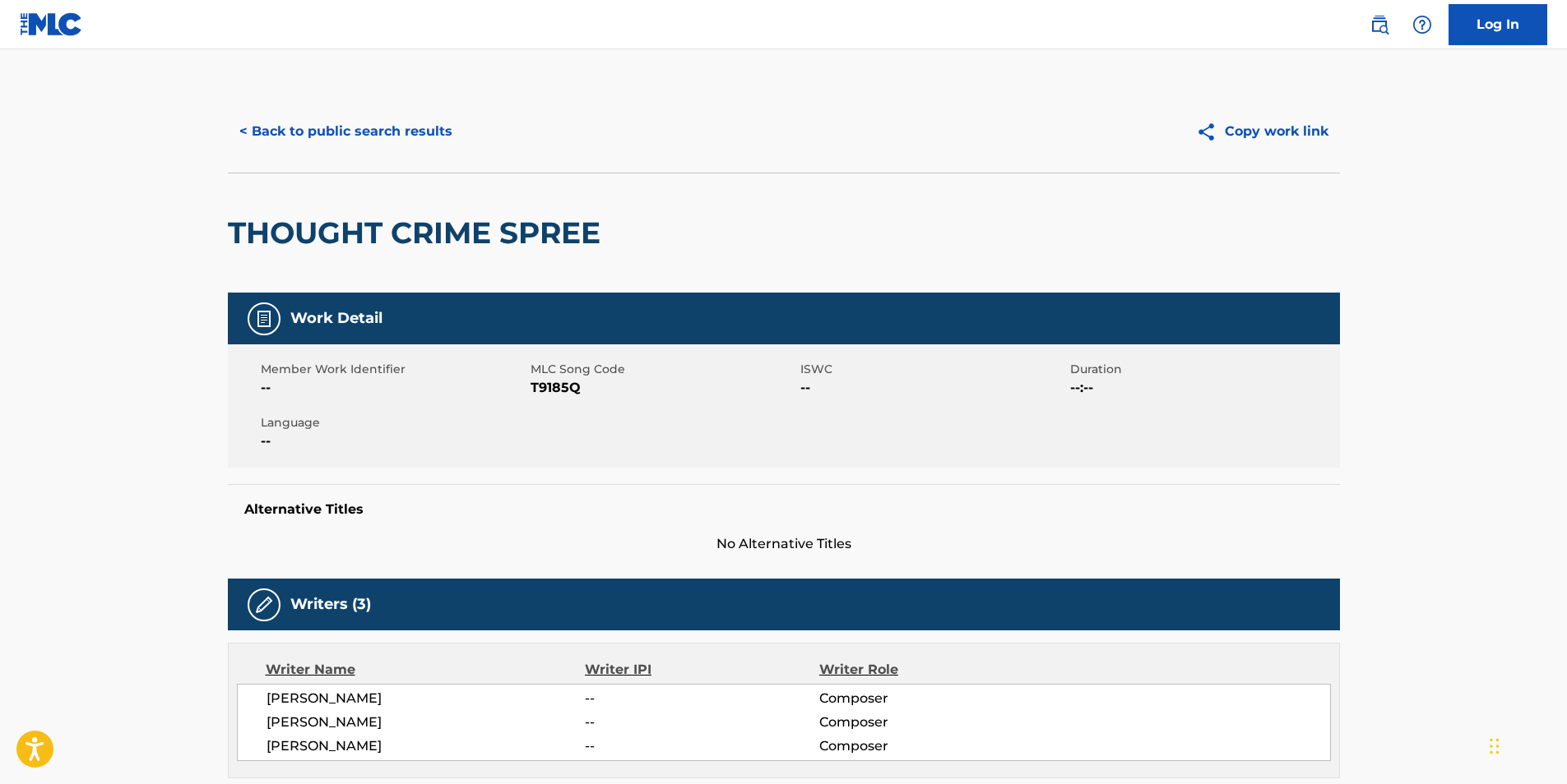
click at [534, 391] on span "T9185Q" at bounding box center [663, 388] width 266 height 20
copy span "T9185Q"
click at [350, 145] on button "< Back to public search results" at bounding box center [346, 131] width 236 height 41
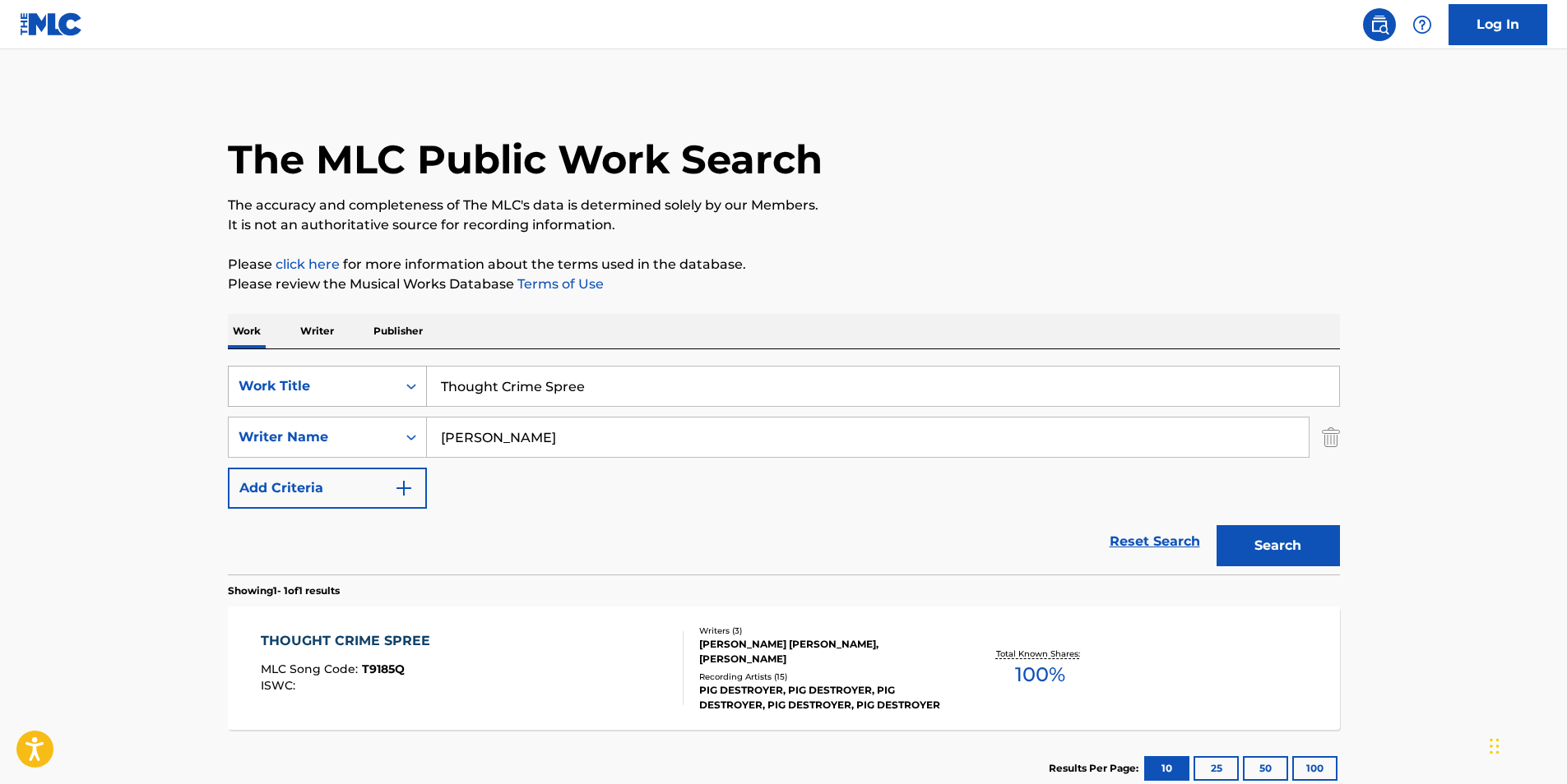
drag, startPoint x: 639, startPoint y: 382, endPoint x: 297, endPoint y: 376, distance: 342.1
click at [297, 376] on div "SearchWithCriteria02600ebb-9a79-40f0-b340-bfa1078c5c31 Work Title Thought Crime…" at bounding box center [784, 386] width 1112 height 41
paste input "City of Awakening"
type input "City of Awakening"
click at [971, 214] on p "The accuracy and completeness of The MLC's data is determined solely by our Mem…" at bounding box center [784, 206] width 1112 height 20
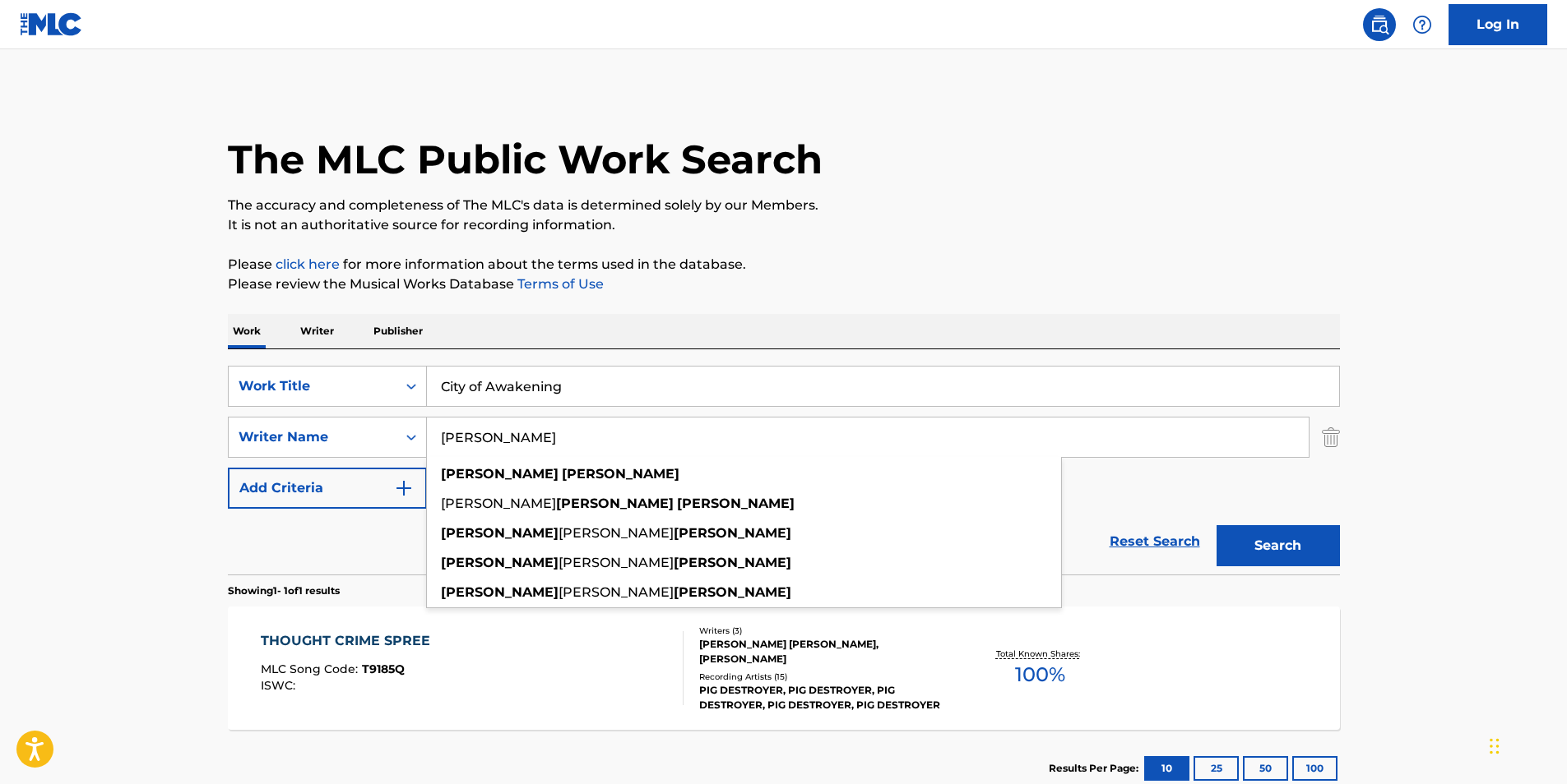
drag, startPoint x: 614, startPoint y: 426, endPoint x: 754, endPoint y: 322, distance: 174.4
click at [383, 463] on div "SearchWithCriteria02600ebb-9a79-40f0-b340-bfa1078c5c31 Work Title City of Awake…" at bounding box center [784, 438] width 1112 height 143
paste input "[PERSON_NAME]"
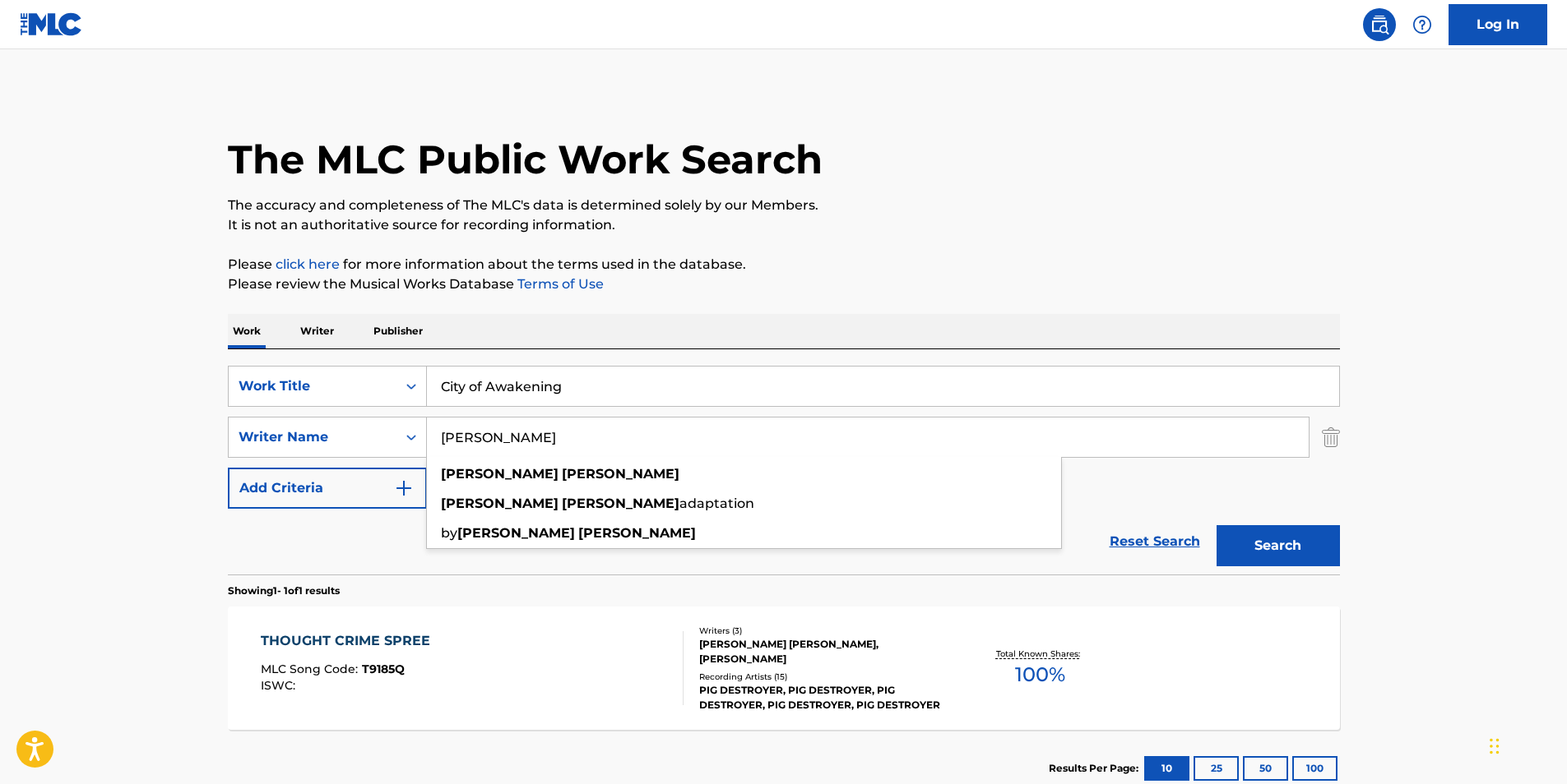
type input "[PERSON_NAME]"
click at [951, 227] on p "It is not an authoritative source for recording information." at bounding box center [784, 226] width 1112 height 20
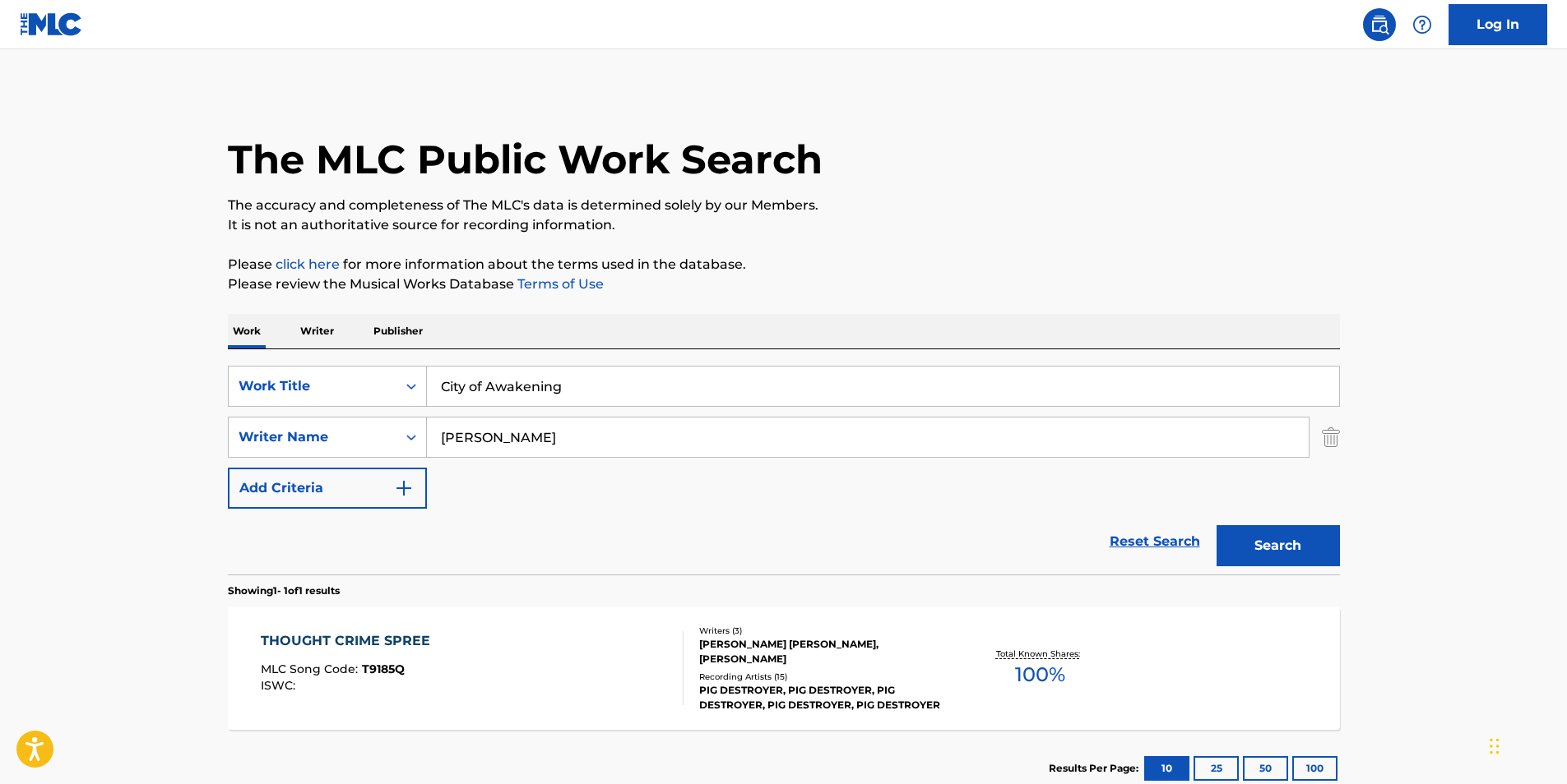
click at [1261, 548] on button "Search" at bounding box center [1279, 546] width 123 height 41
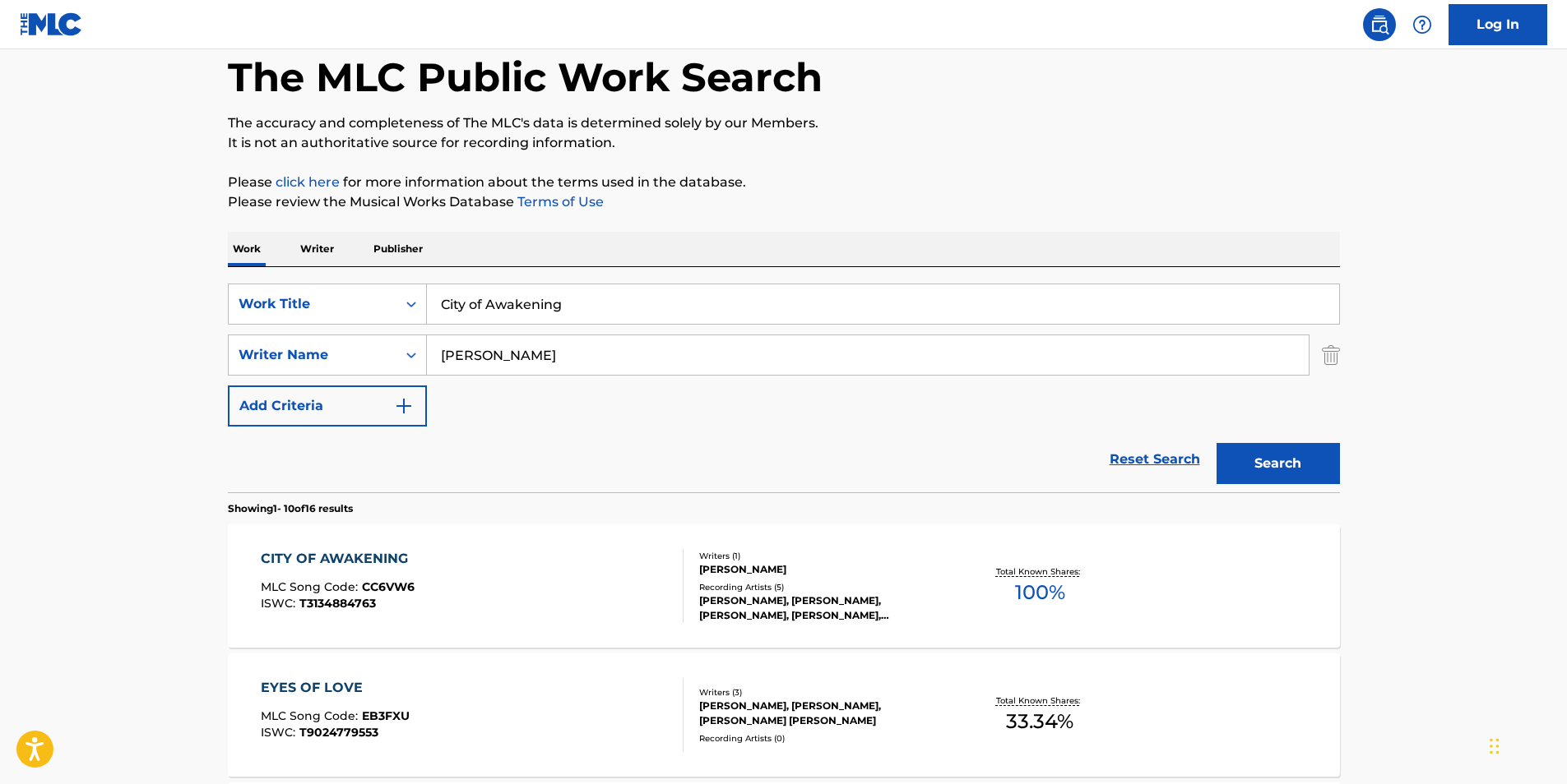
scroll to position [164, 0]
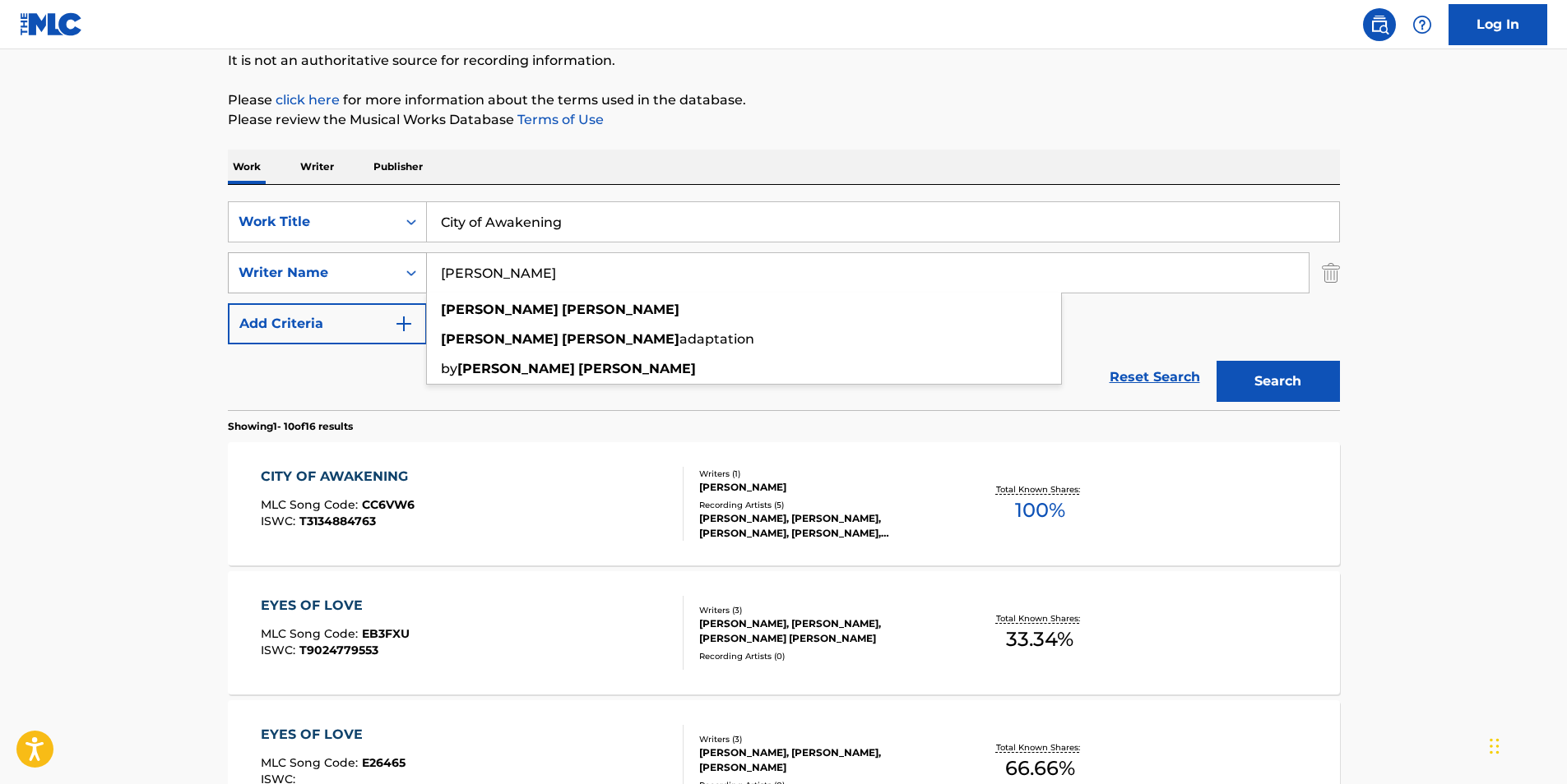
drag, startPoint x: 588, startPoint y: 264, endPoint x: 369, endPoint y: 286, distance: 220.1
click at [350, 286] on div "SearchWithCriteria81d436ea-9717-4304-9f3a-0acc2fe0215d Writer Name [PERSON_NAME…" at bounding box center [784, 272] width 1112 height 41
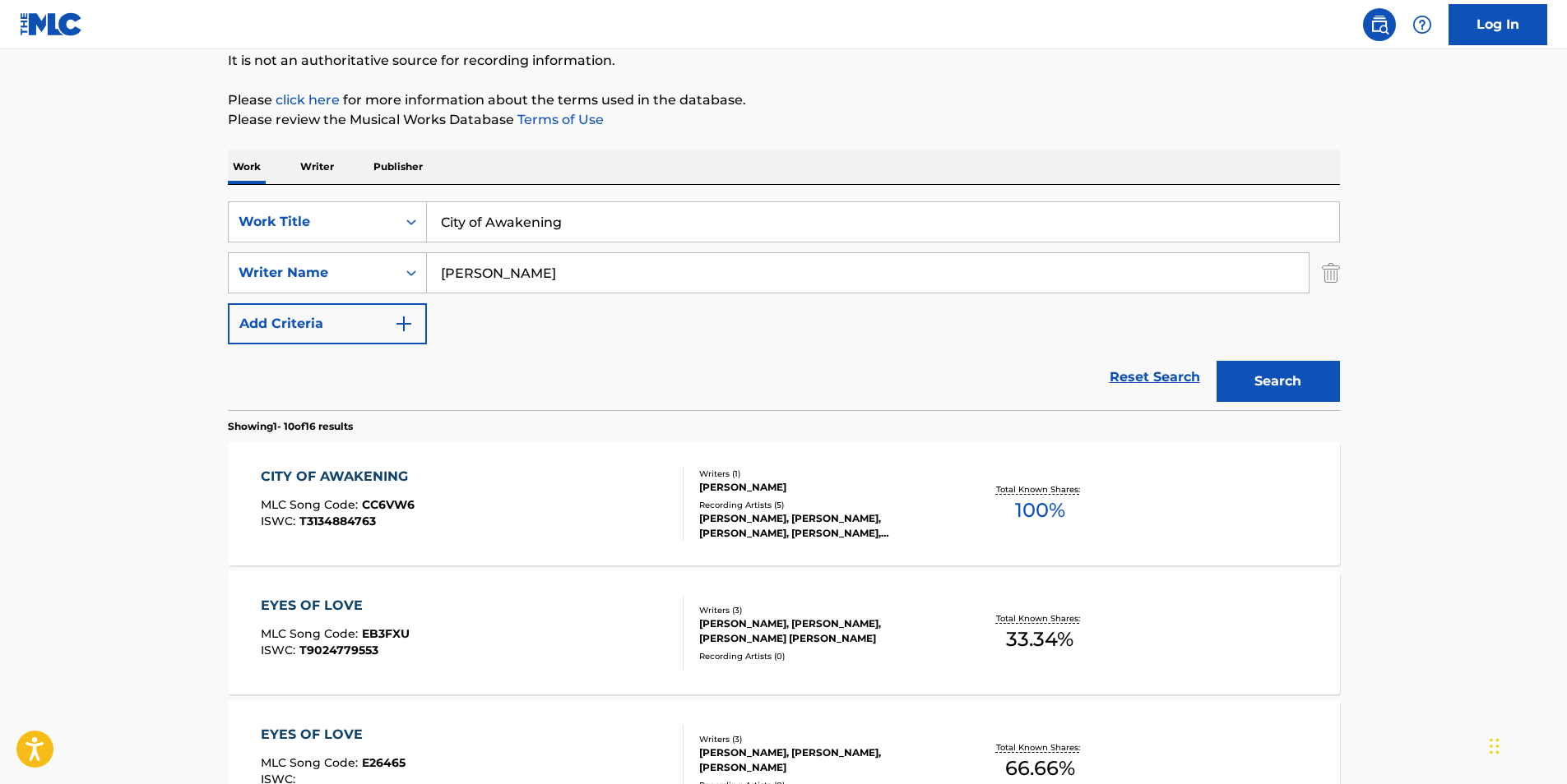
click at [916, 100] on p "Please click here for more information about the terms used in the database." at bounding box center [784, 101] width 1112 height 20
click at [1296, 374] on button "Search" at bounding box center [1279, 381] width 123 height 41
click at [406, 511] on span "CC6VW6" at bounding box center [388, 505] width 53 height 15
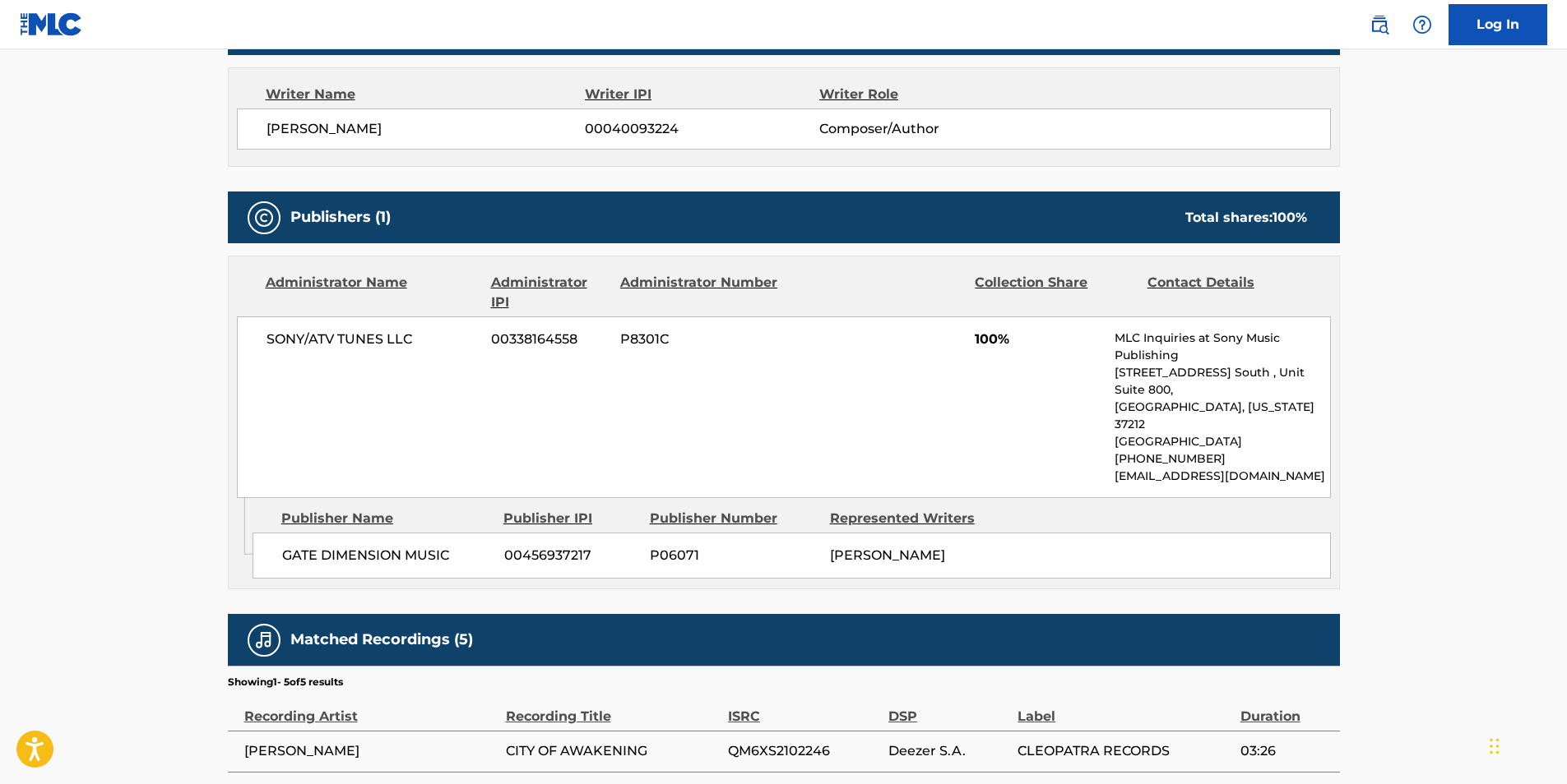
scroll to position [798, 0]
